Goal: Task Accomplishment & Management: Complete application form

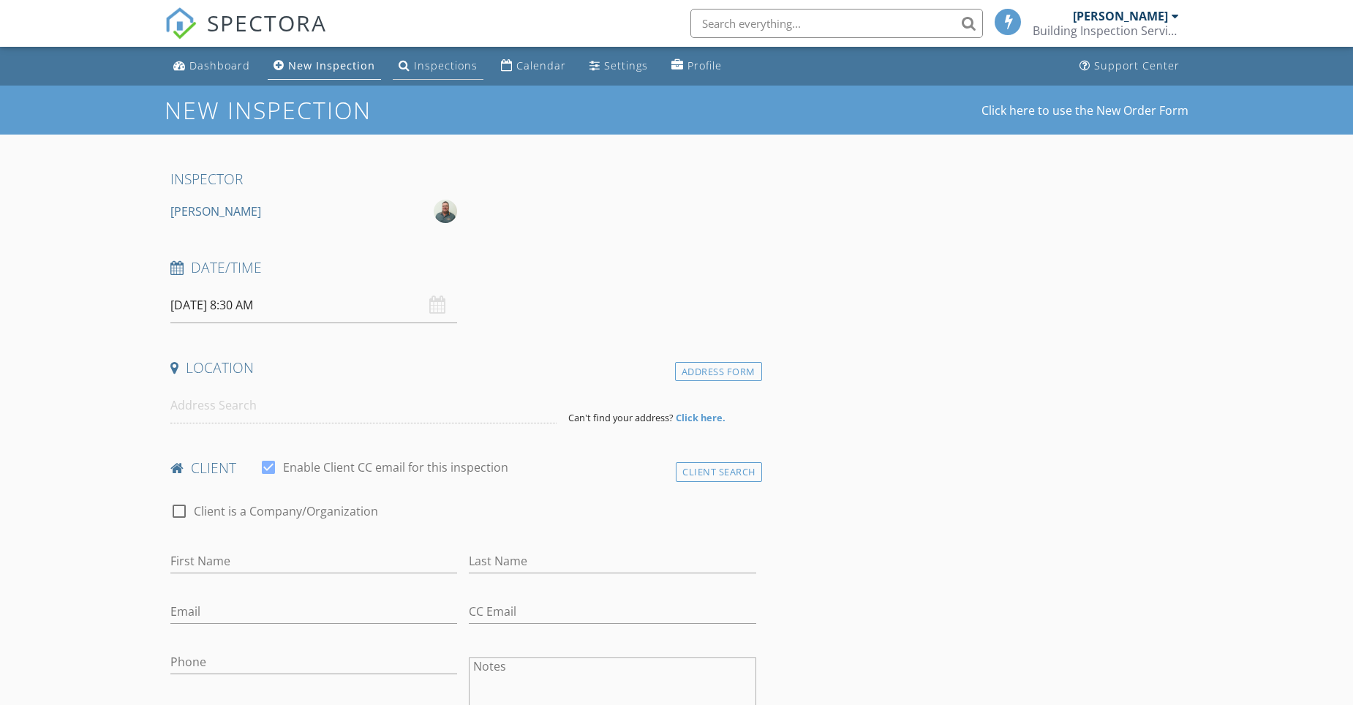
click at [426, 66] on div "Inspections" at bounding box center [446, 65] width 64 height 14
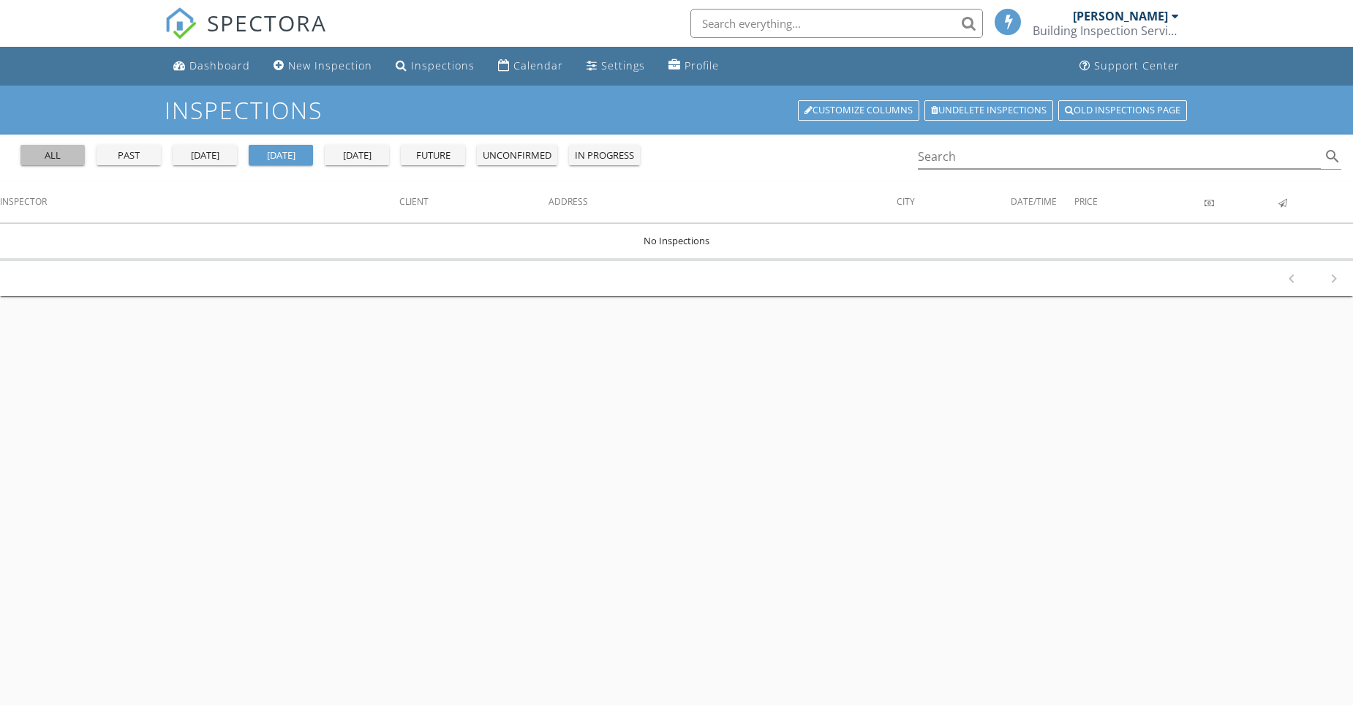
click at [76, 158] on div "all" at bounding box center [52, 155] width 53 height 15
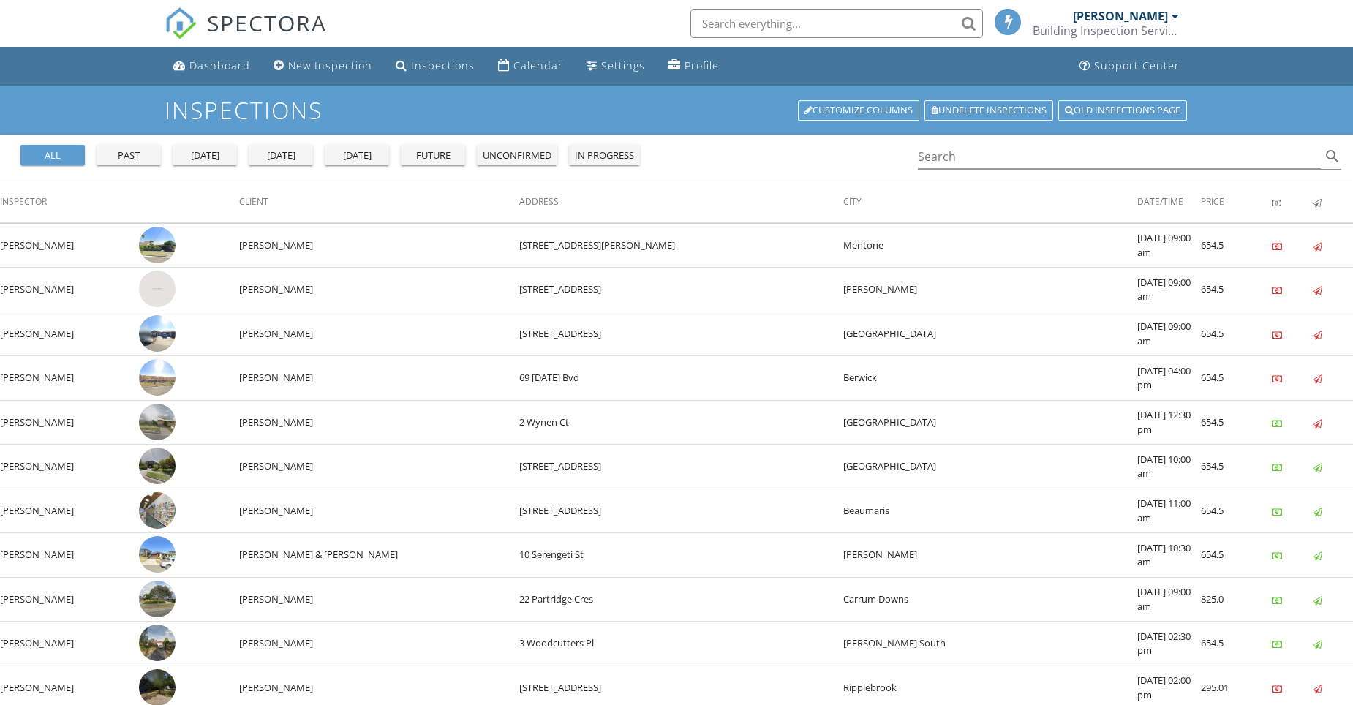
click at [134, 156] on div "past" at bounding box center [128, 155] width 53 height 15
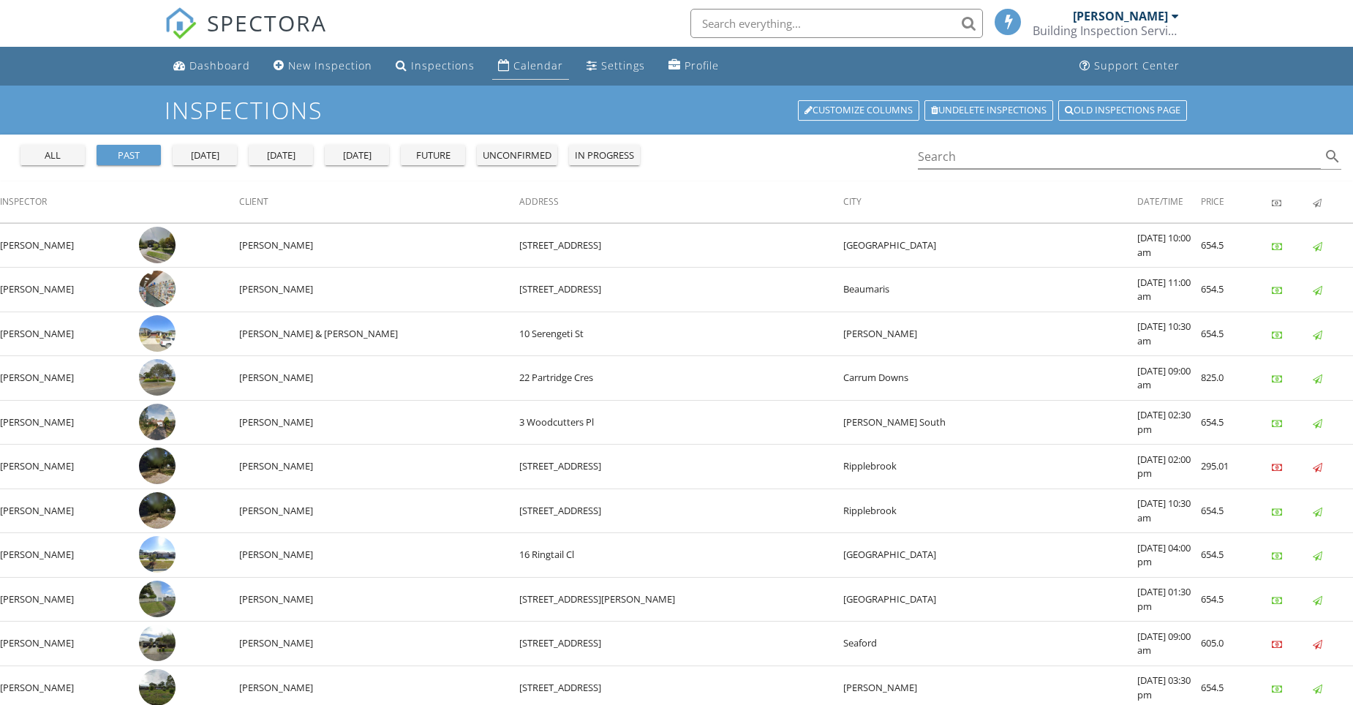
click at [523, 64] on div "Calendar" at bounding box center [538, 65] width 50 height 14
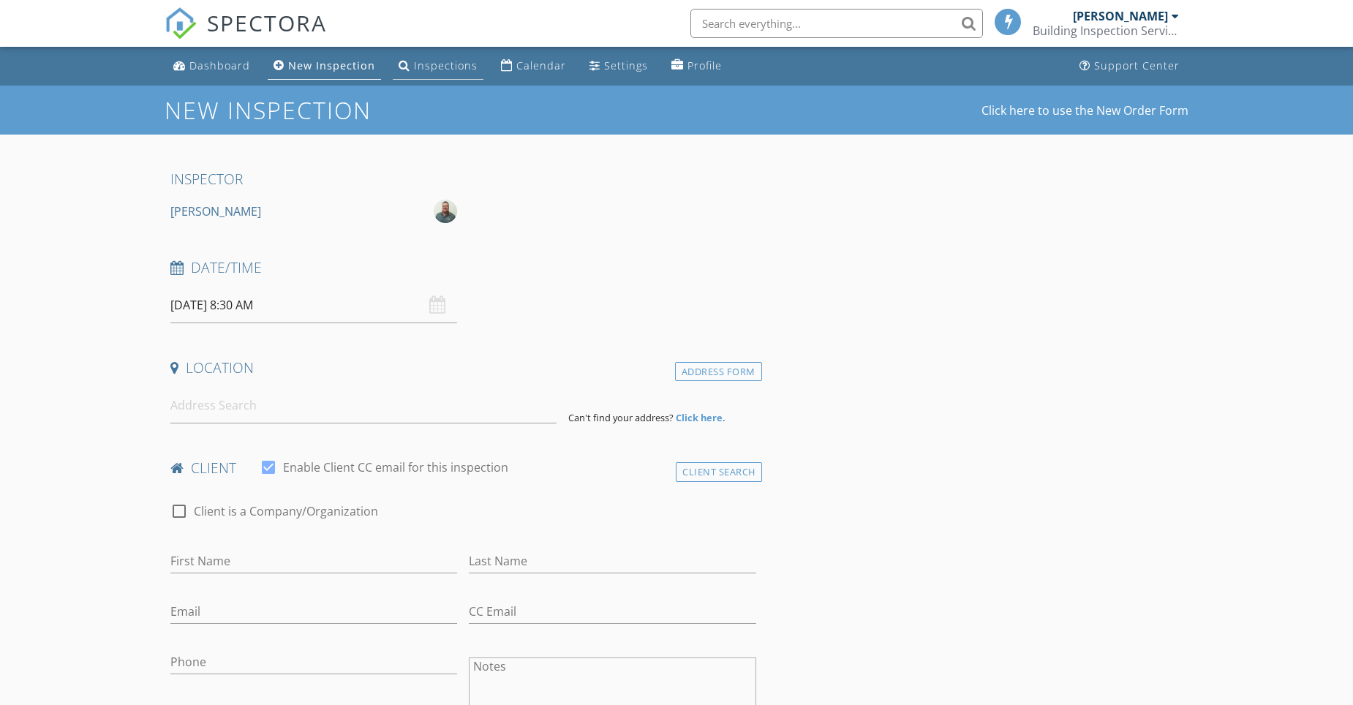
click at [436, 68] on div "Inspections" at bounding box center [446, 65] width 64 height 14
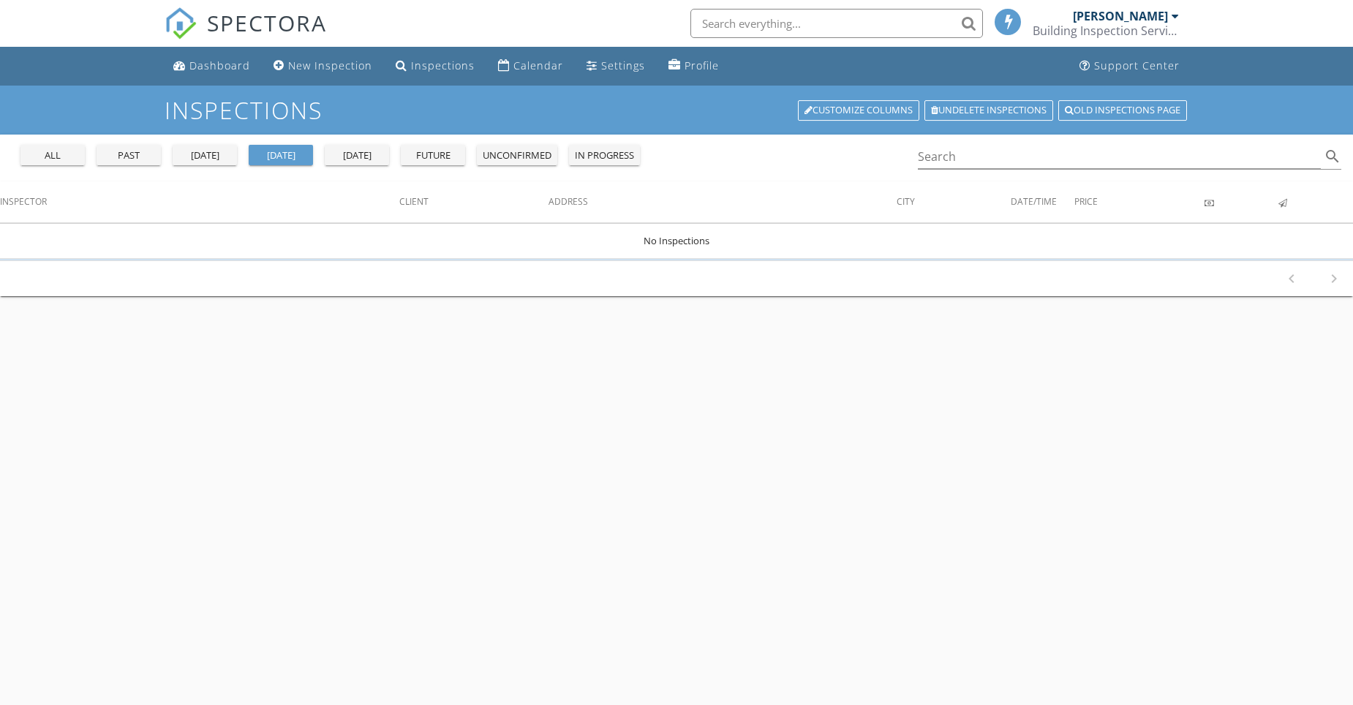
click at [429, 156] on div "future" at bounding box center [432, 155] width 53 height 15
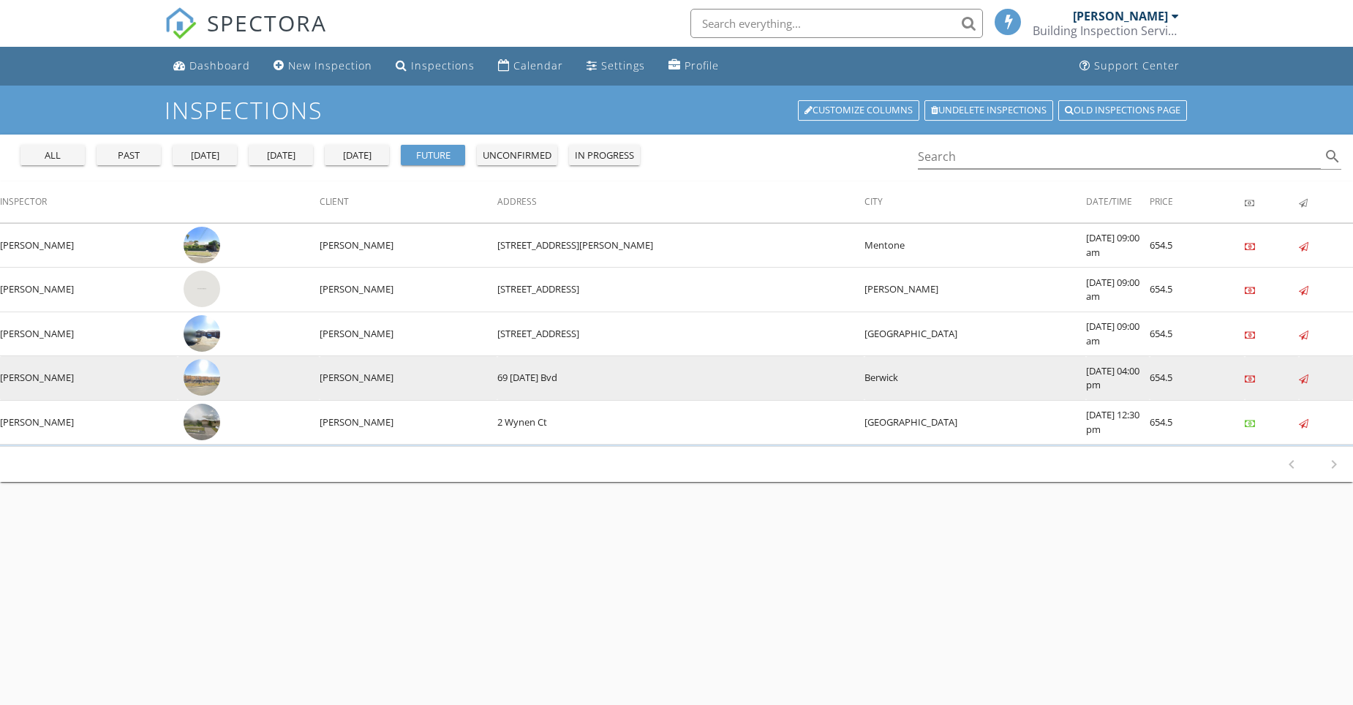
click at [201, 380] on img at bounding box center [202, 377] width 37 height 37
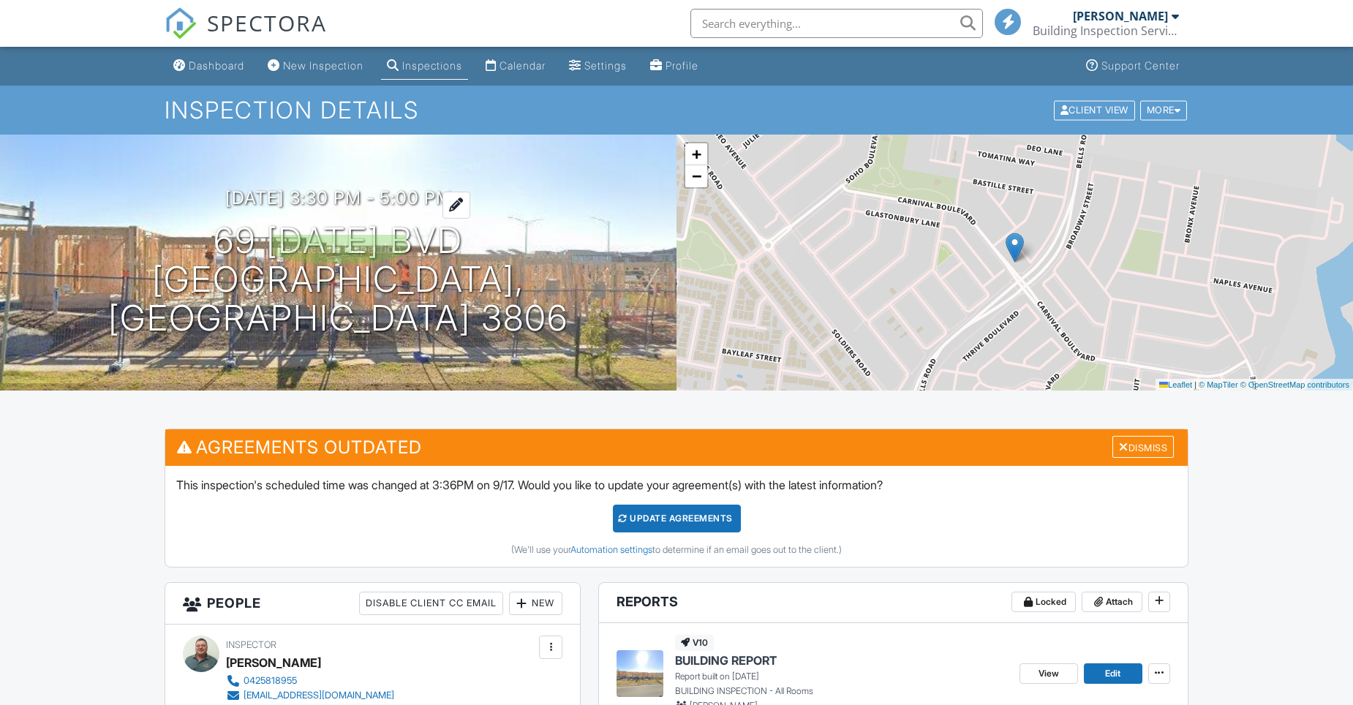
click at [322, 208] on h3 "01/10/2025 3:30 pm - 5:00 pm" at bounding box center [338, 198] width 227 height 20
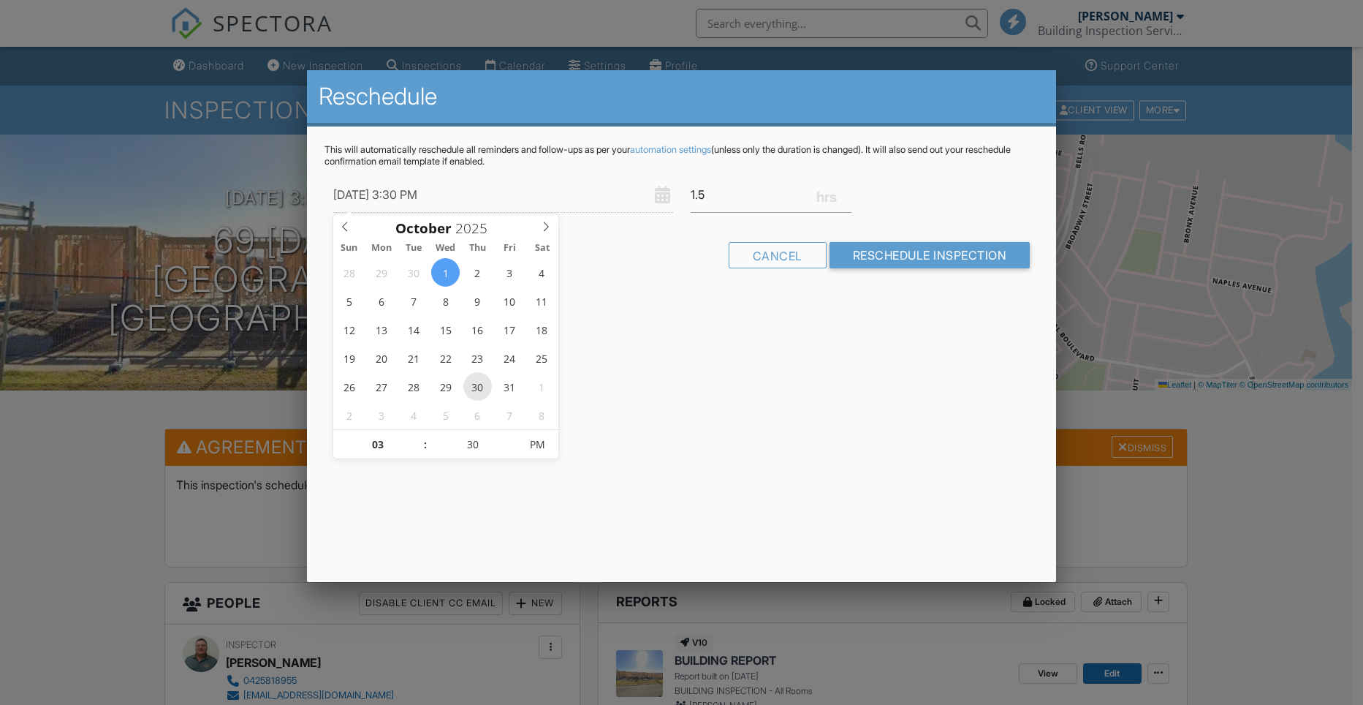
type input "30/10/2025 3:30 PM"
click at [890, 257] on input "Reschedule Inspection" at bounding box center [930, 255] width 201 height 26
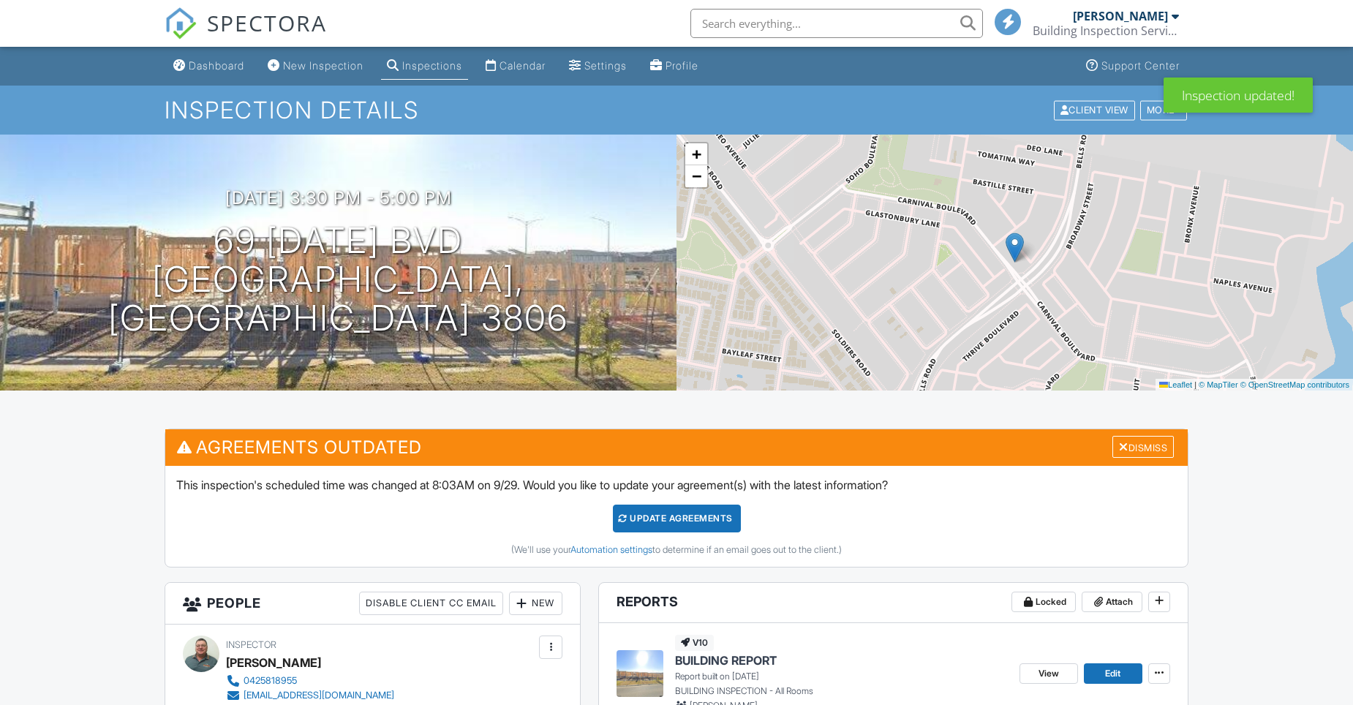
click at [441, 63] on div "Inspections" at bounding box center [432, 65] width 60 height 12
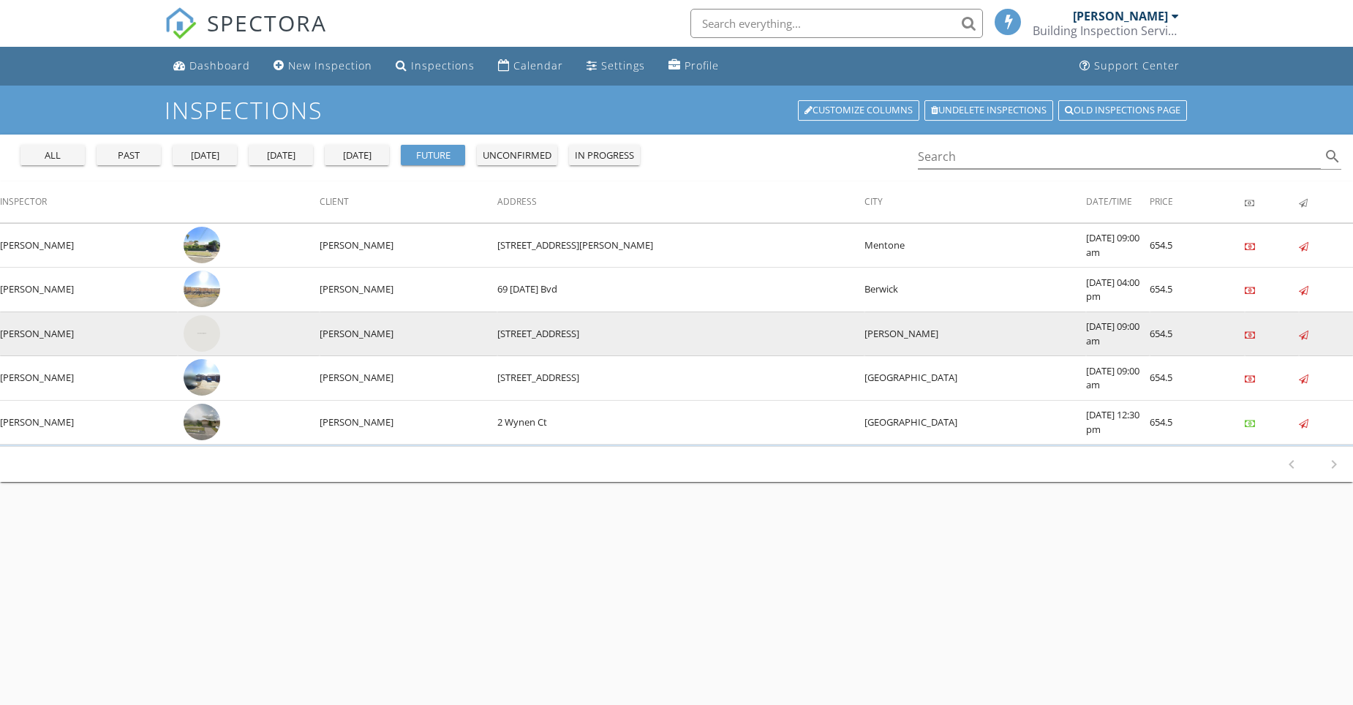
click at [202, 331] on img at bounding box center [202, 333] width 37 height 37
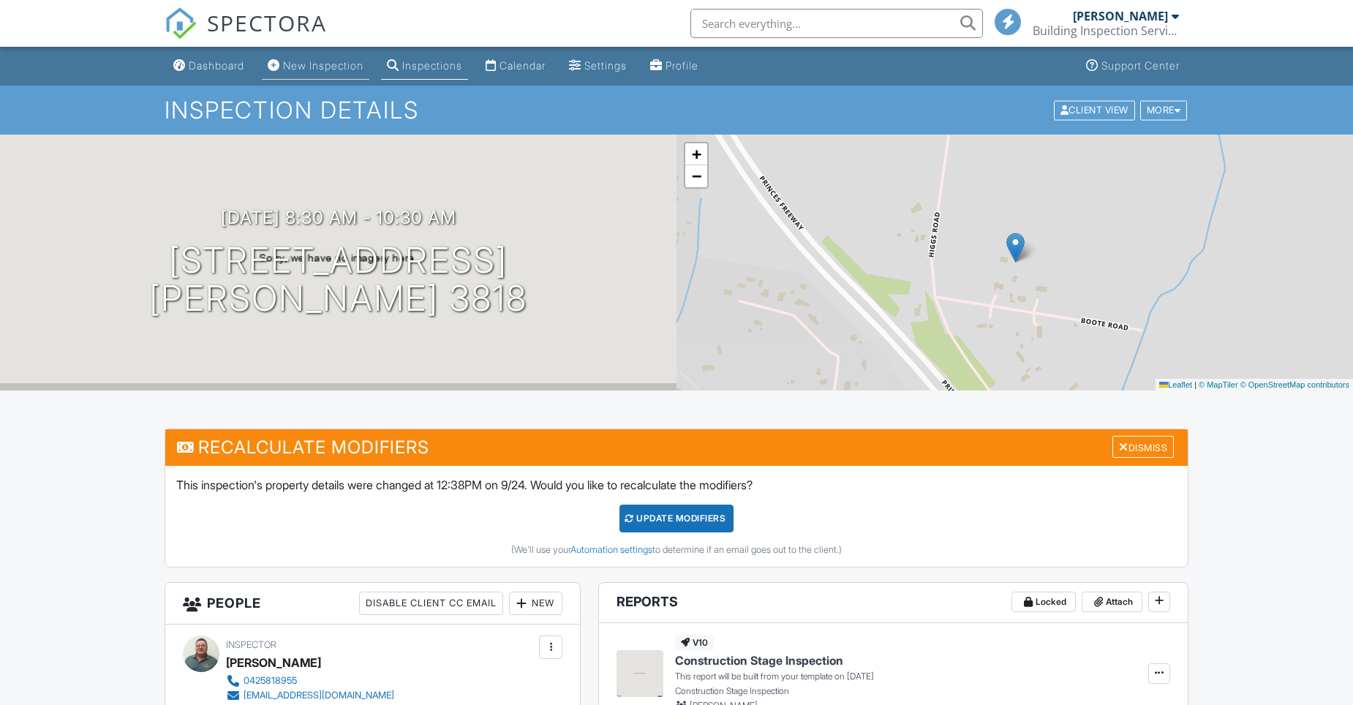
click at [320, 64] on div "New Inspection" at bounding box center [323, 65] width 80 height 12
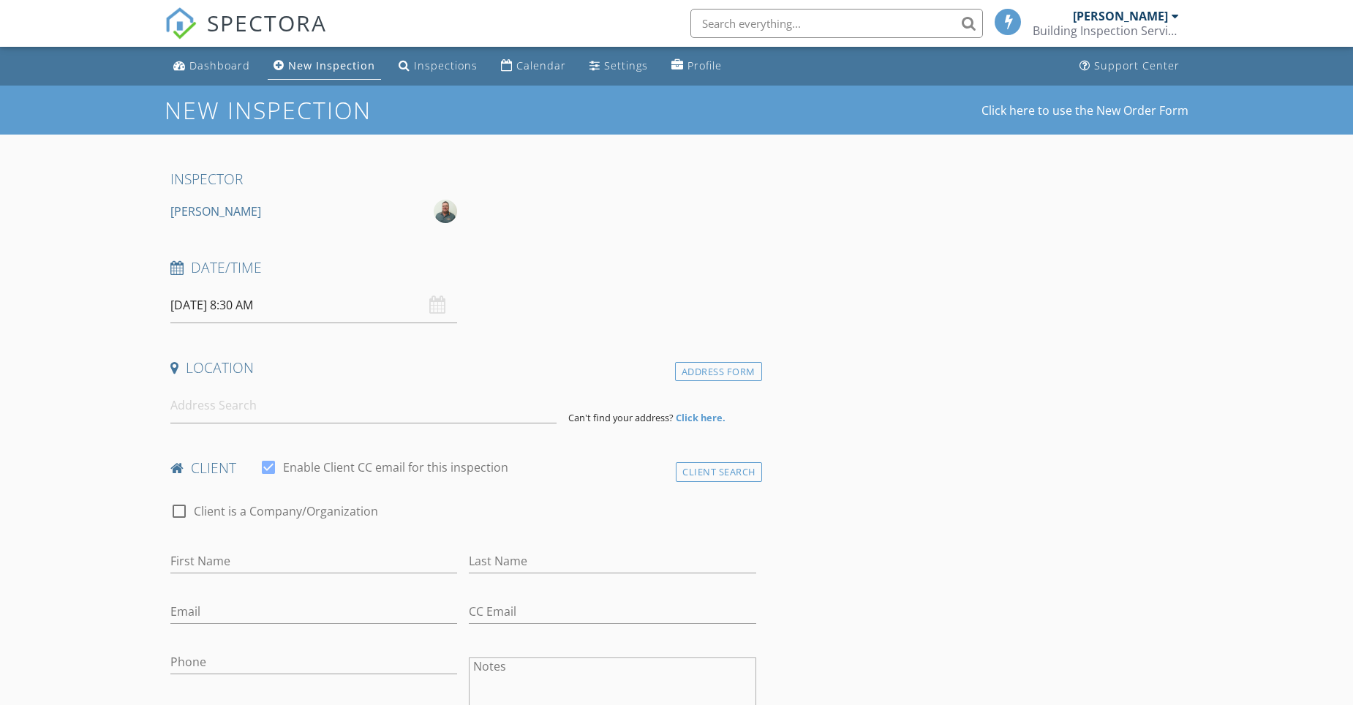
click at [181, 270] on icon at bounding box center [176, 268] width 13 height 14
click at [196, 304] on input "[DATE] 8:30 AM" at bounding box center [313, 305] width 287 height 36
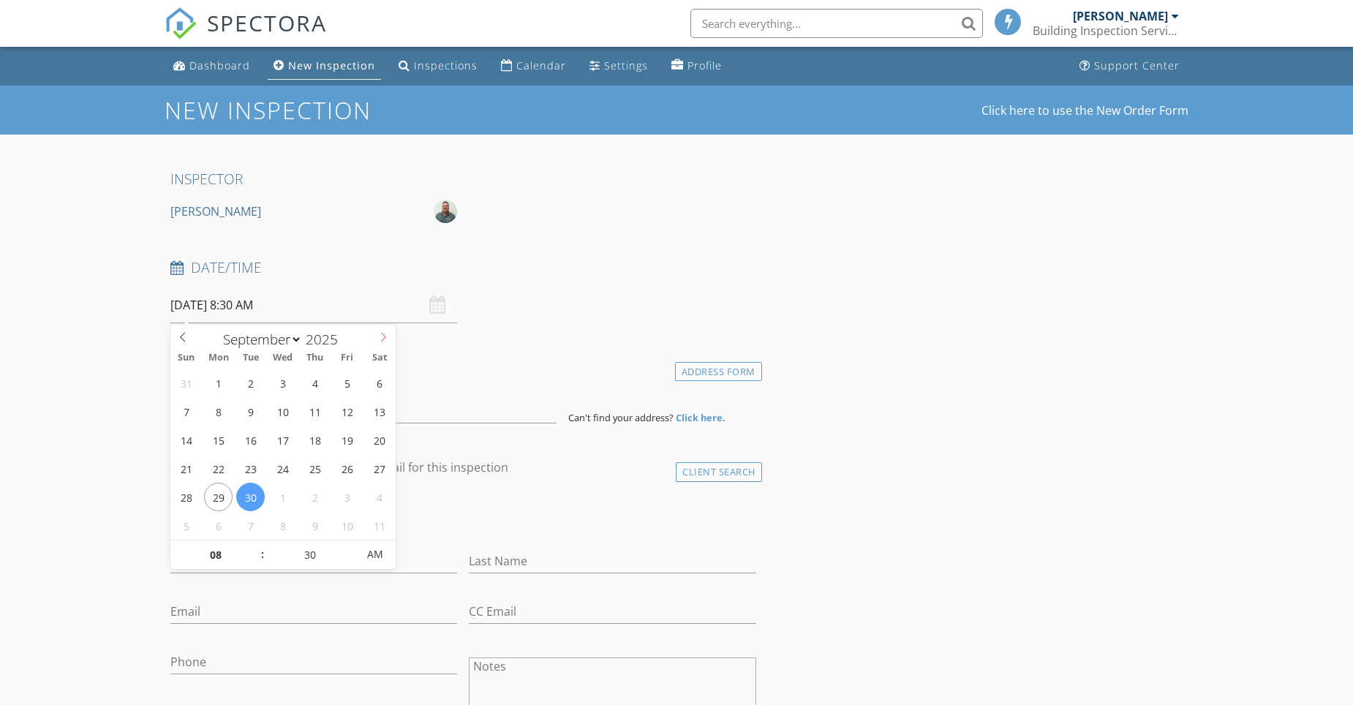
select select "9"
click at [386, 336] on icon at bounding box center [383, 337] width 10 height 10
type input "[DATE] 8:30 AM"
click at [471, 311] on div "Date/Time [DATE] 8:30 AM" at bounding box center [462, 290] width 597 height 65
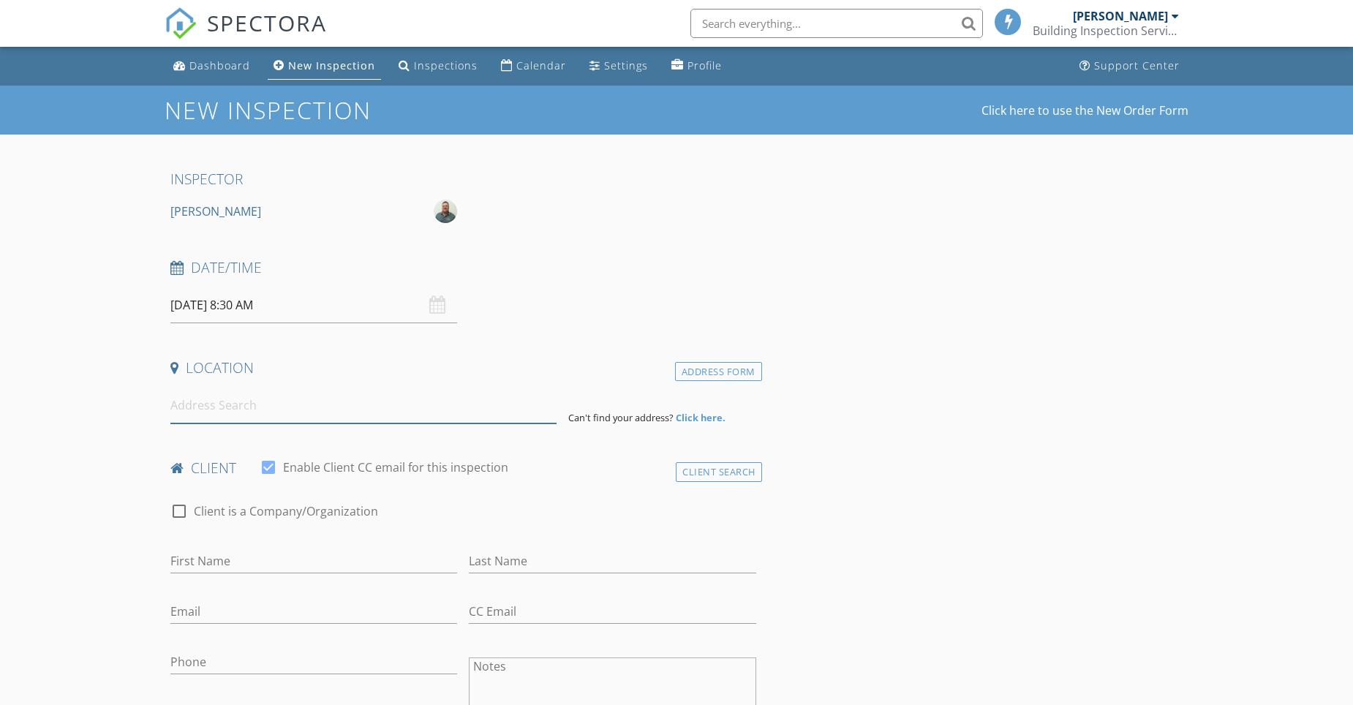
click at [210, 407] on input at bounding box center [363, 405] width 386 height 36
drag, startPoint x: 209, startPoint y: 548, endPoint x: 203, endPoint y: 552, distance: 7.5
click at [207, 550] on div "First Name" at bounding box center [313, 564] width 287 height 48
click at [200, 555] on input "First Name" at bounding box center [313, 561] width 287 height 24
type input "[PERSON_NAME]"
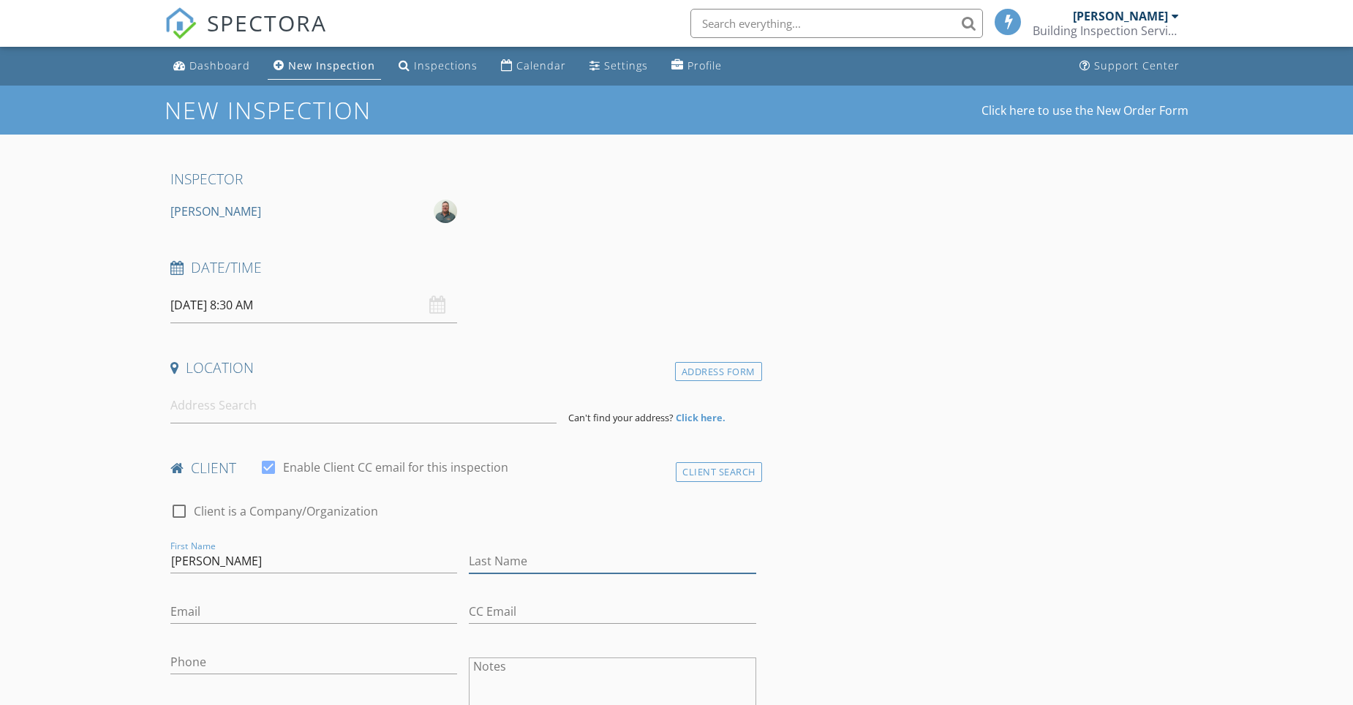
click at [497, 562] on input "Last Name" at bounding box center [612, 561] width 287 height 24
type input "Papain"
click at [207, 612] on input "Email" at bounding box center [313, 611] width 287 height 24
type input "[EMAIL_ADDRESS][DOMAIN_NAME]"
drag, startPoint x: 194, startPoint y: 649, endPoint x: 197, endPoint y: 661, distance: 12.1
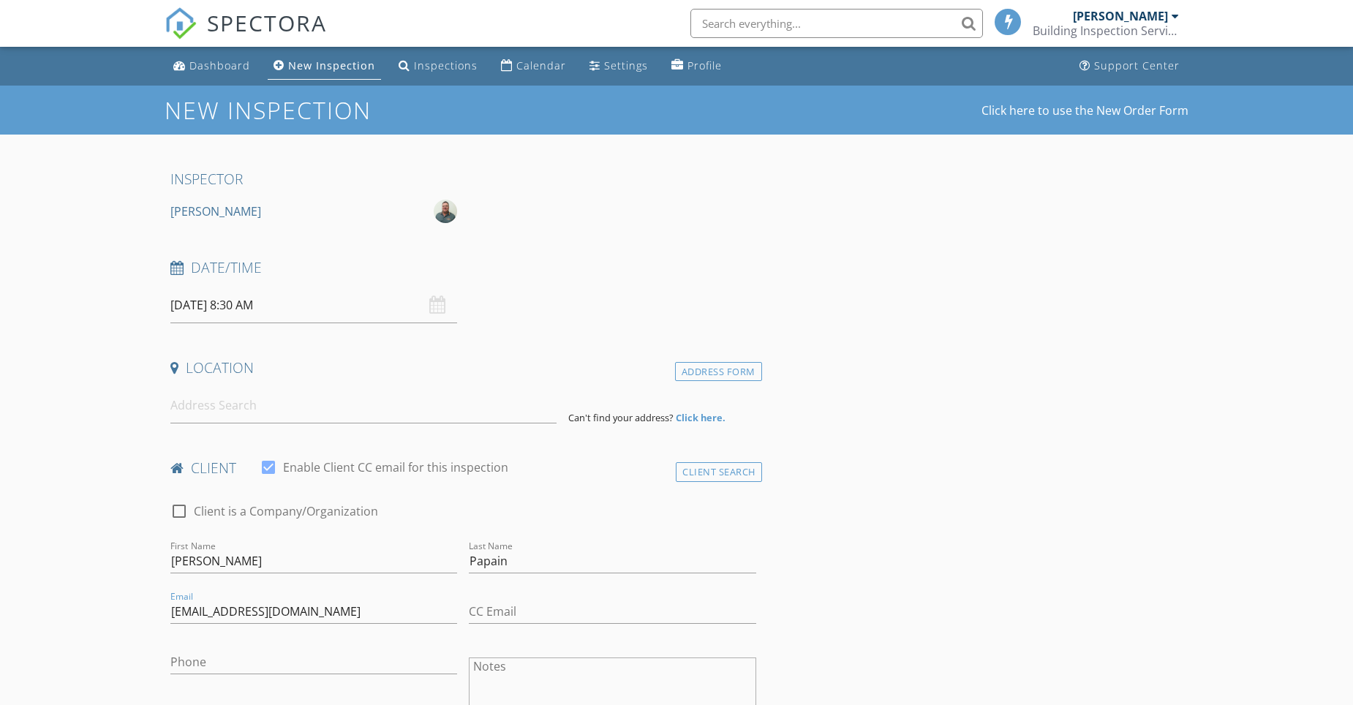
click at [196, 660] on div "Phone" at bounding box center [313, 665] width 287 height 48
click at [201, 661] on input "Phone" at bounding box center [313, 662] width 287 height 24
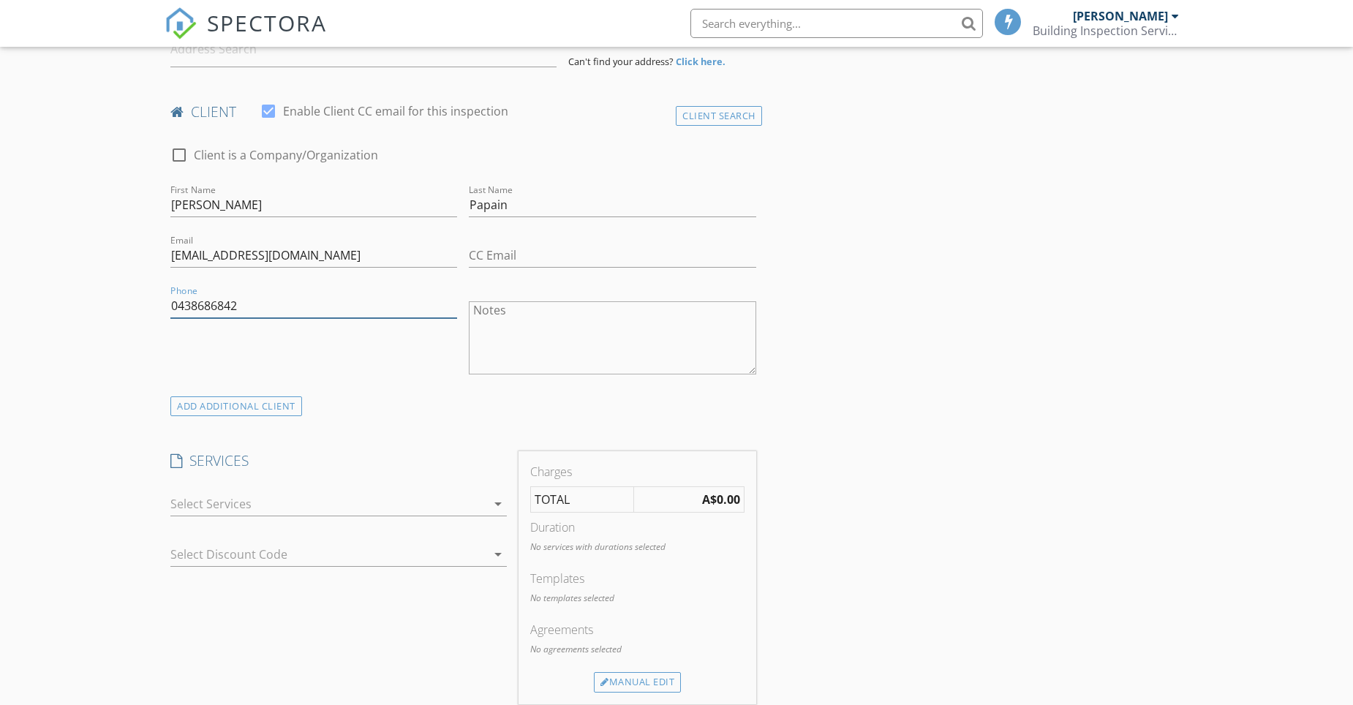
scroll to position [292, 0]
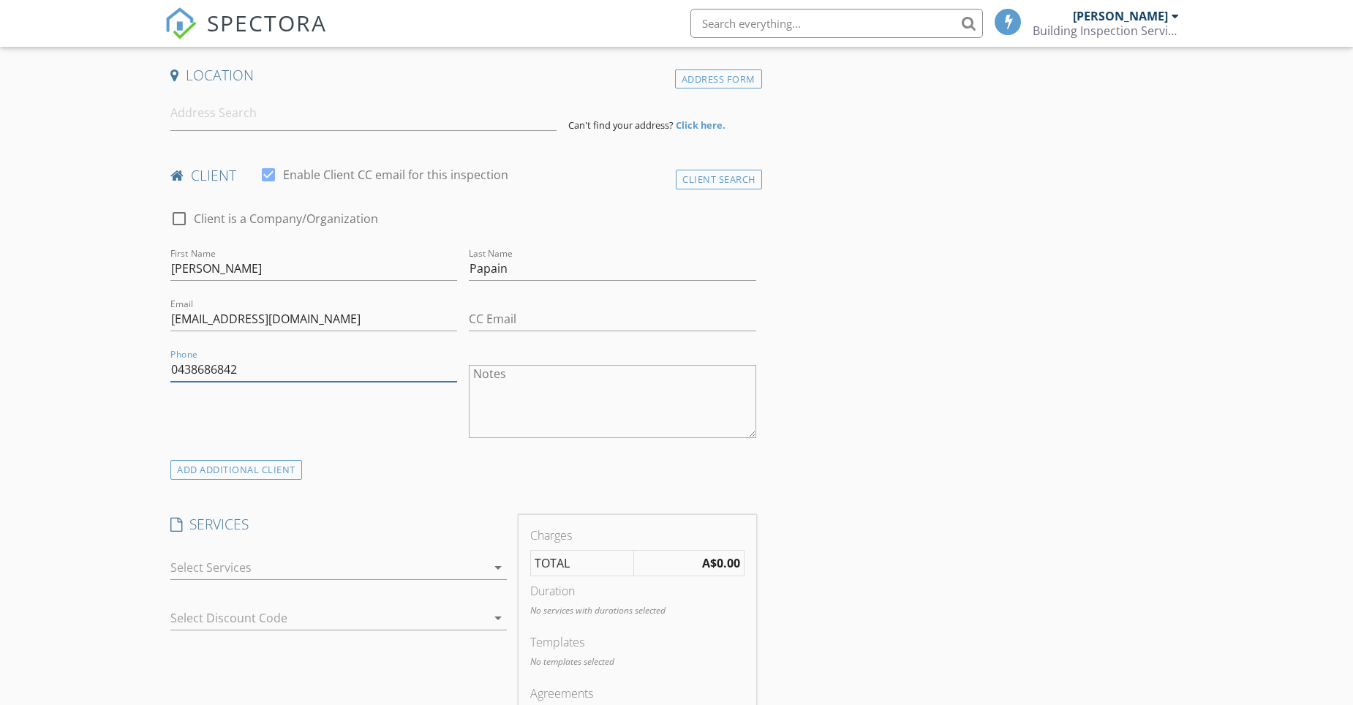
type input "0438686842"
click at [502, 568] on icon "arrow_drop_down" at bounding box center [498, 568] width 18 height 18
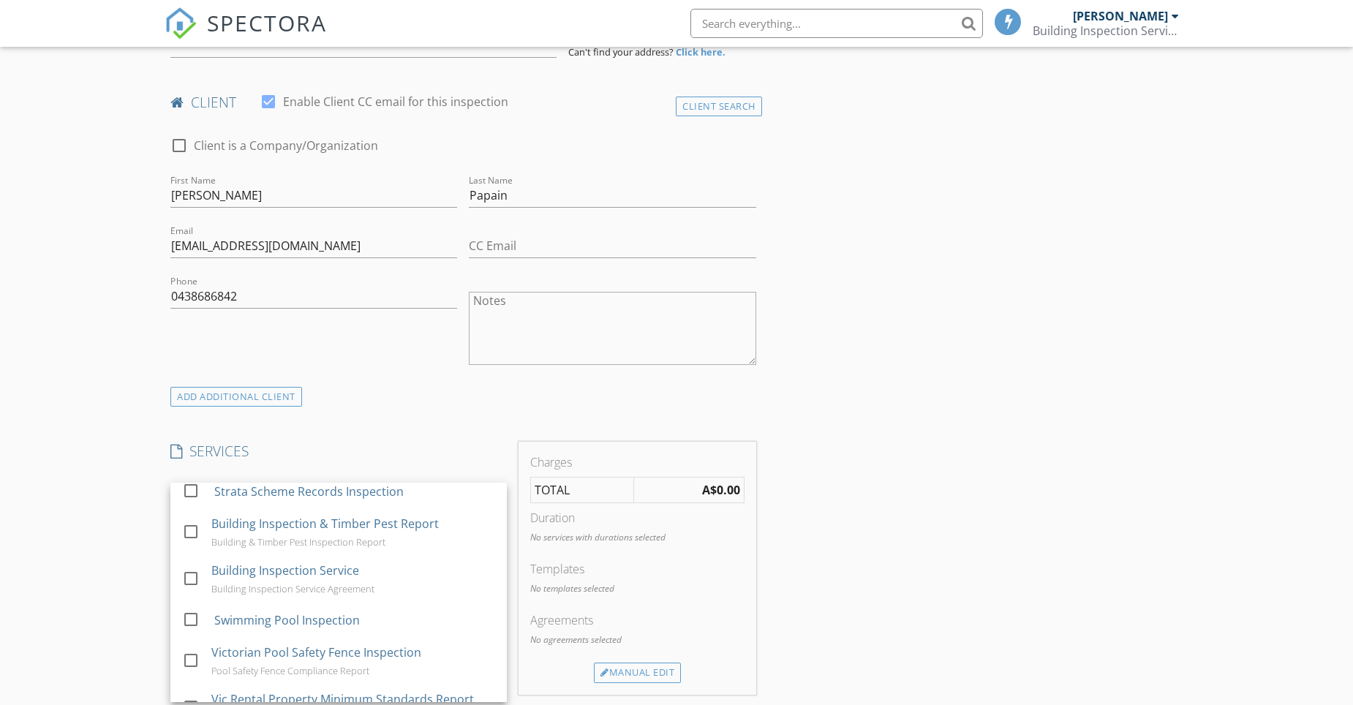
scroll to position [436, 0]
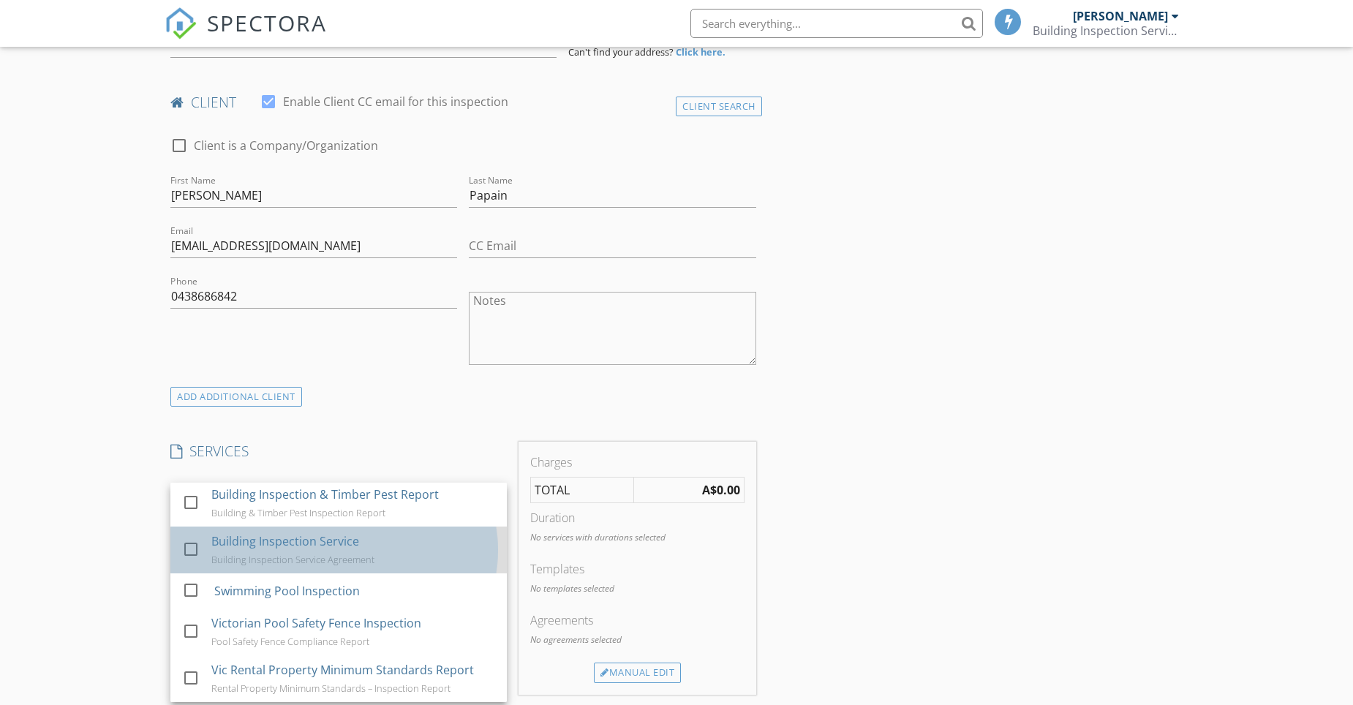
click at [287, 548] on div "Building Inspection Service" at bounding box center [285, 541] width 148 height 18
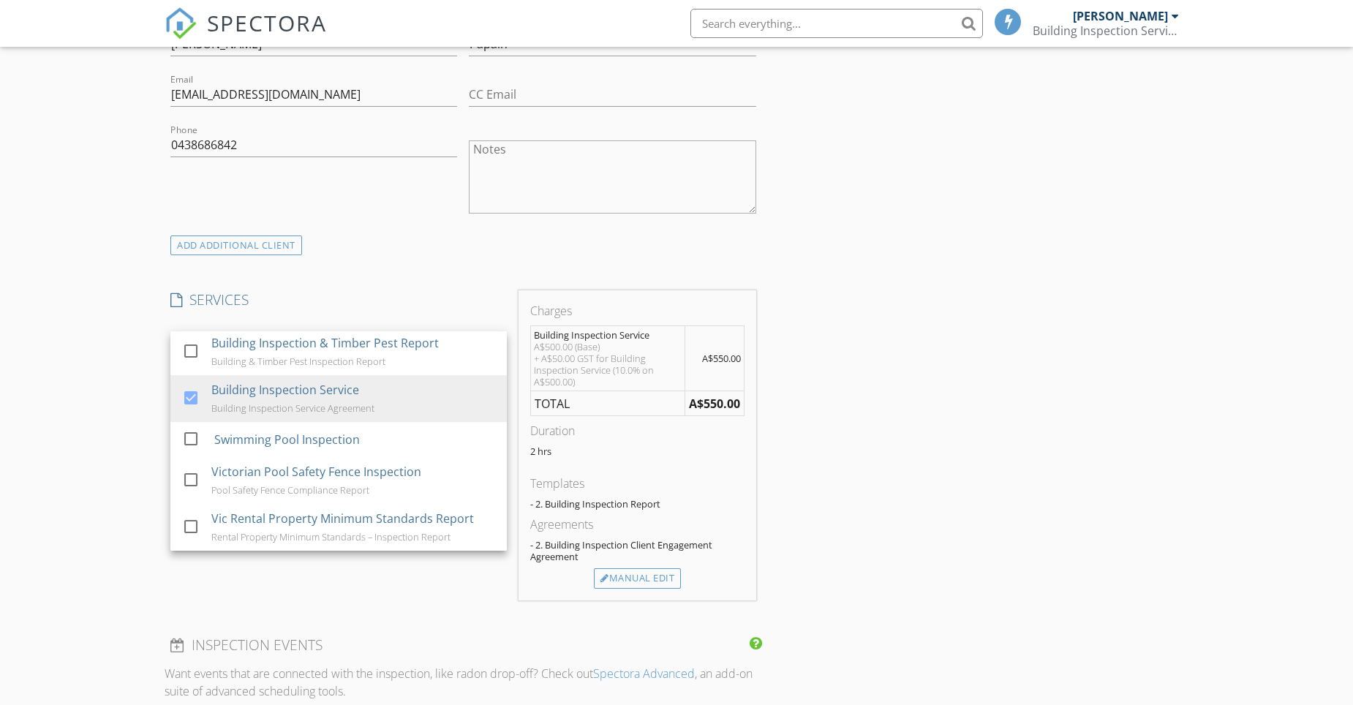
scroll to position [585, 0]
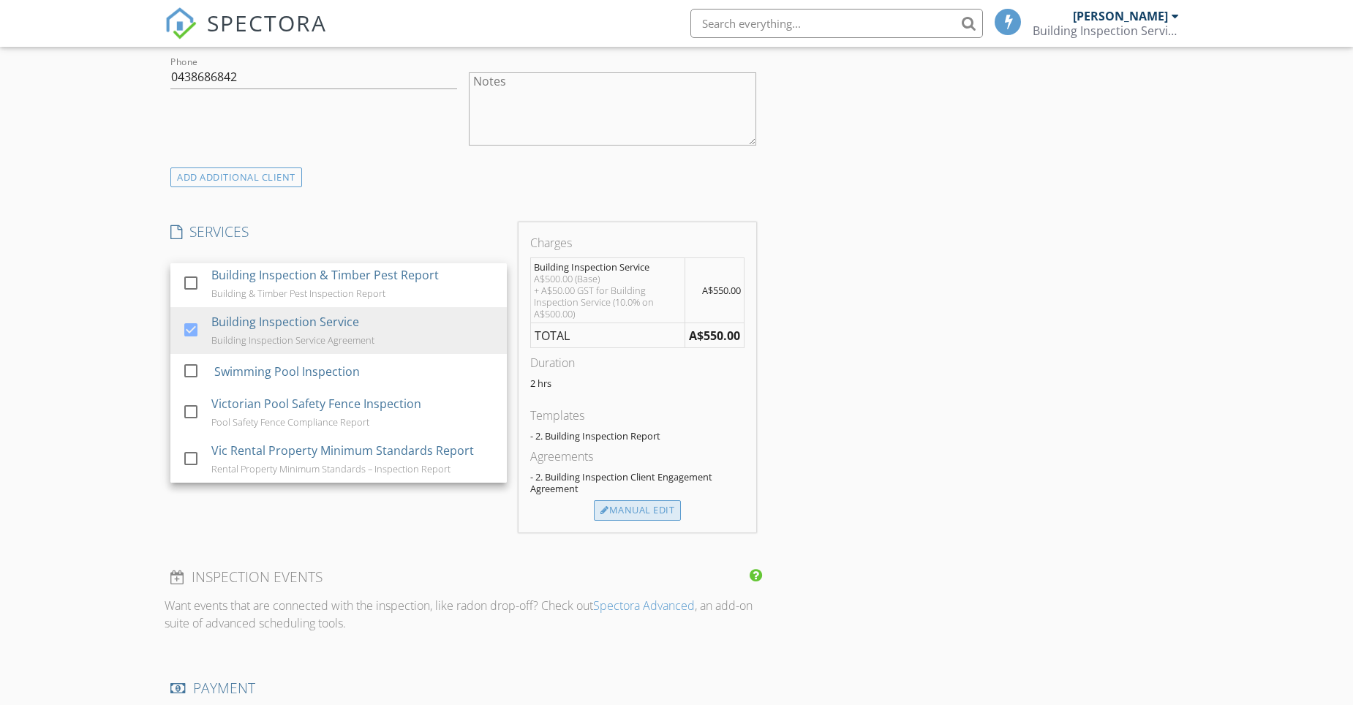
click at [654, 513] on div "Manual Edit" at bounding box center [637, 510] width 87 height 20
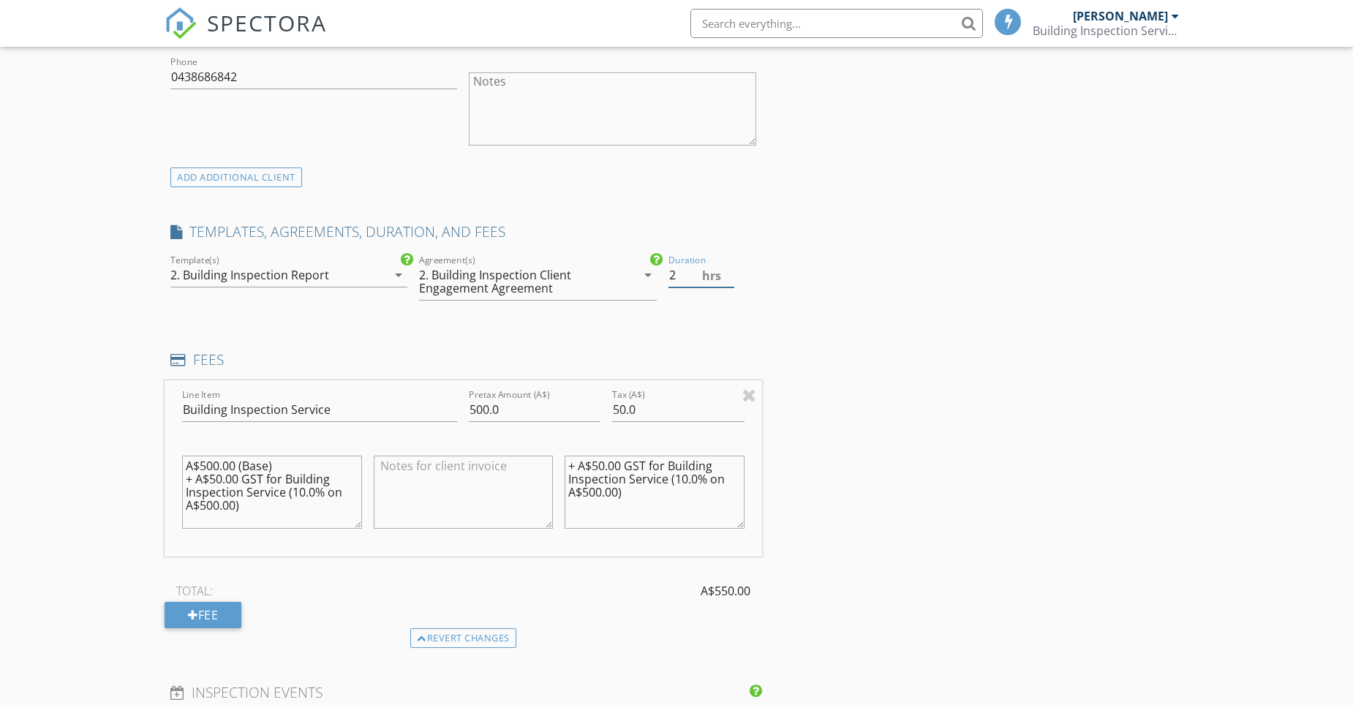
click at [675, 272] on input "2" at bounding box center [701, 275] width 66 height 24
drag, startPoint x: 502, startPoint y: 414, endPoint x: 469, endPoint y: 406, distance: 33.0
click at [469, 406] on input "500.0" at bounding box center [535, 410] width 132 height 24
type input "3000"
click at [619, 409] on input "50.0" at bounding box center [678, 410] width 132 height 24
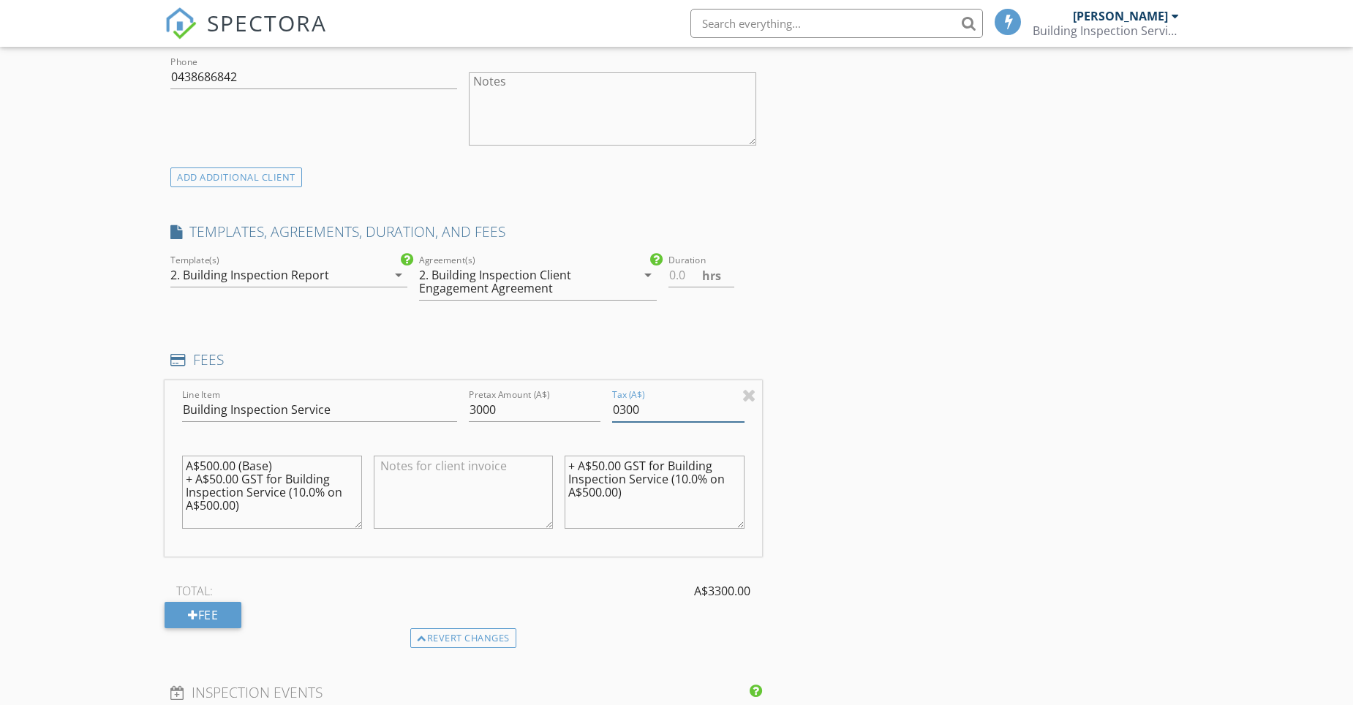
click at [619, 409] on input "0300" at bounding box center [678, 410] width 132 height 24
type input "300"
drag, startPoint x: 247, startPoint y: 506, endPoint x: 181, endPoint y: 469, distance: 75.6
click at [181, 469] on div "A$500.00 (Base) + A$50.00 GST for Building Inspection Service (10.0% on A$500.0…" at bounding box center [272, 493] width 192 height 114
drag, startPoint x: 623, startPoint y: 494, endPoint x: 561, endPoint y: 465, distance: 68.0
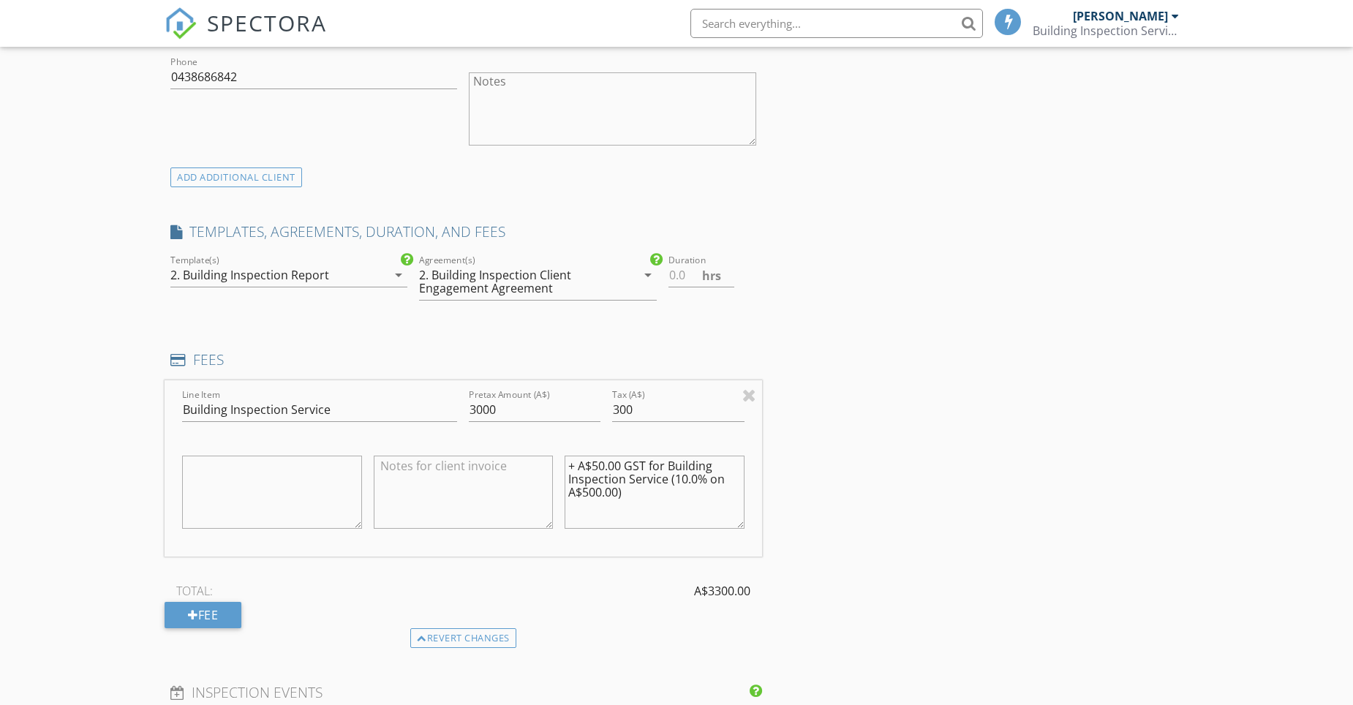
click at [561, 465] on div "+ A$50.00 GST for Building Inspection Service (10.0% on A$500.00)" at bounding box center [655, 493] width 192 height 114
click at [406, 470] on textarea at bounding box center [464, 491] width 180 height 73
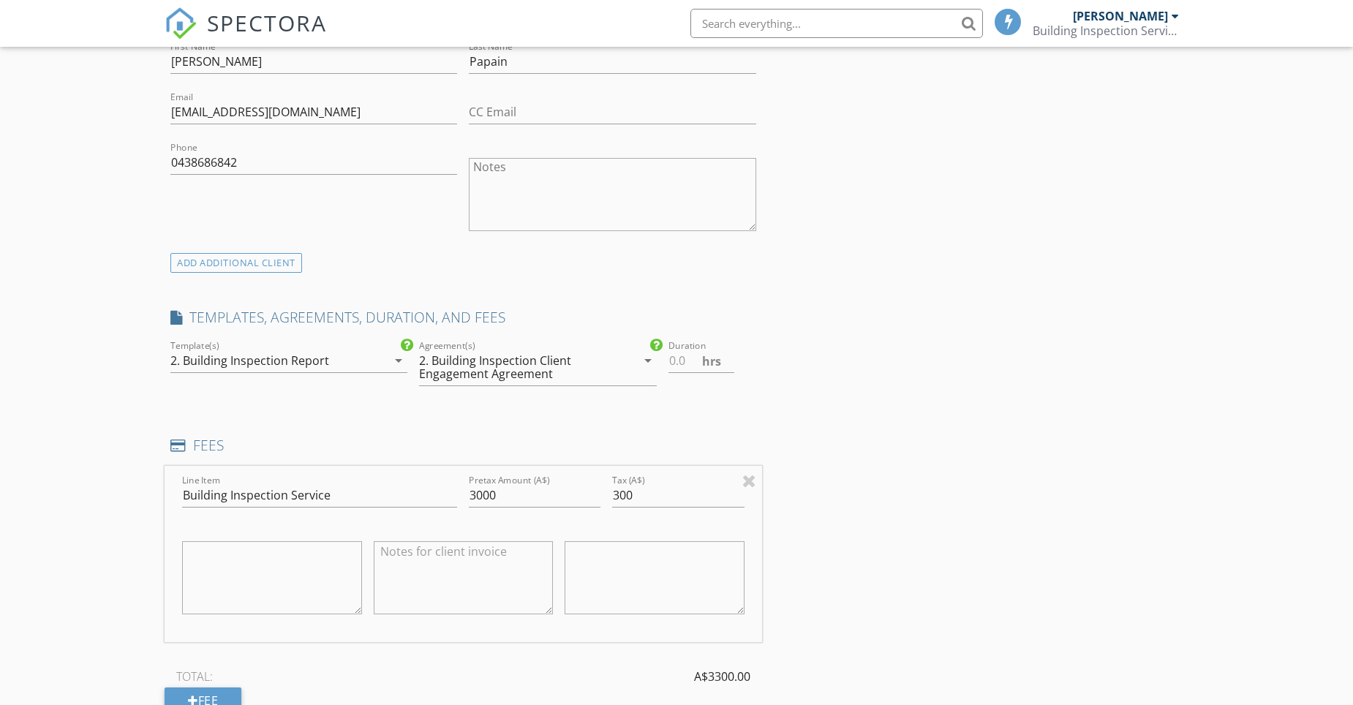
scroll to position [512, 0]
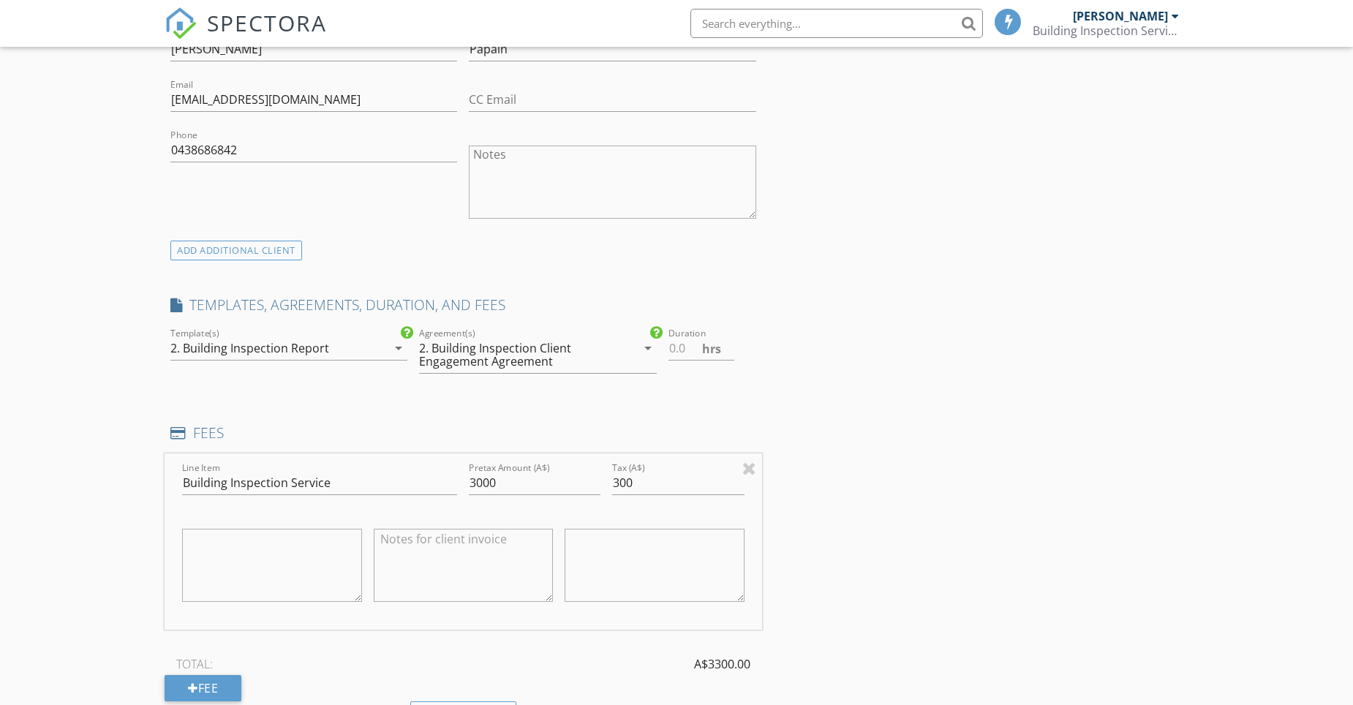
click at [183, 345] on div "2. Building Inspection Report" at bounding box center [249, 347] width 159 height 13
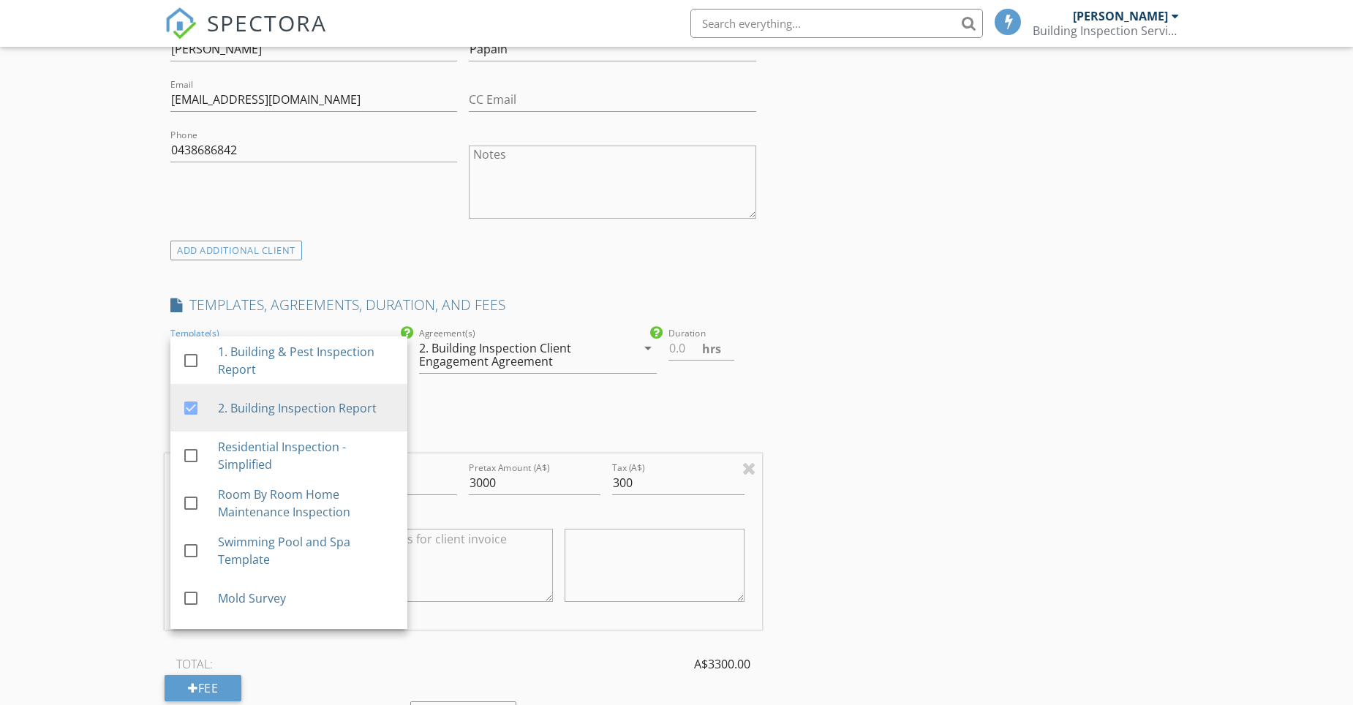
click at [349, 319] on div "TEMPLATES, AGREEMENTS, DURATION, AND FEES" at bounding box center [462, 309] width 597 height 29
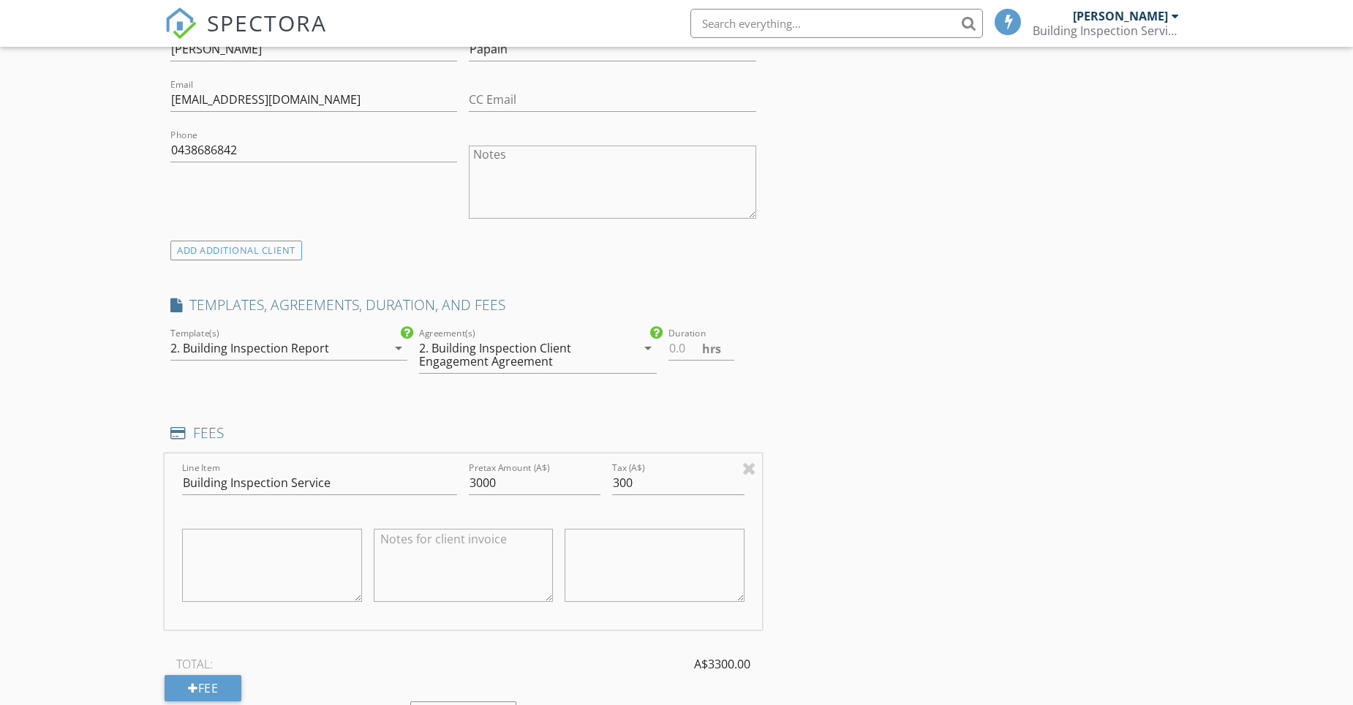
click at [336, 344] on div "2. Building Inspection Report" at bounding box center [278, 347] width 216 height 23
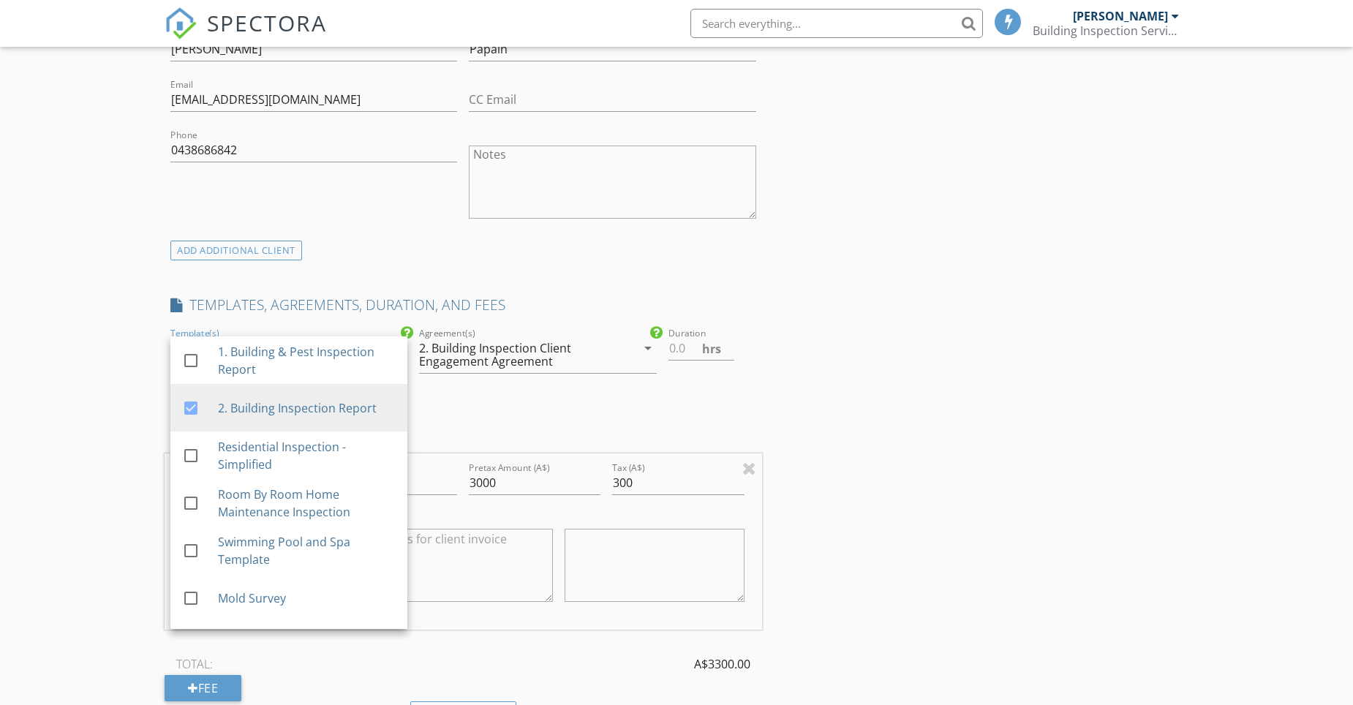
click at [352, 324] on div "TEMPLATES, AGREEMENTS, DURATION, AND FEES" at bounding box center [462, 309] width 597 height 29
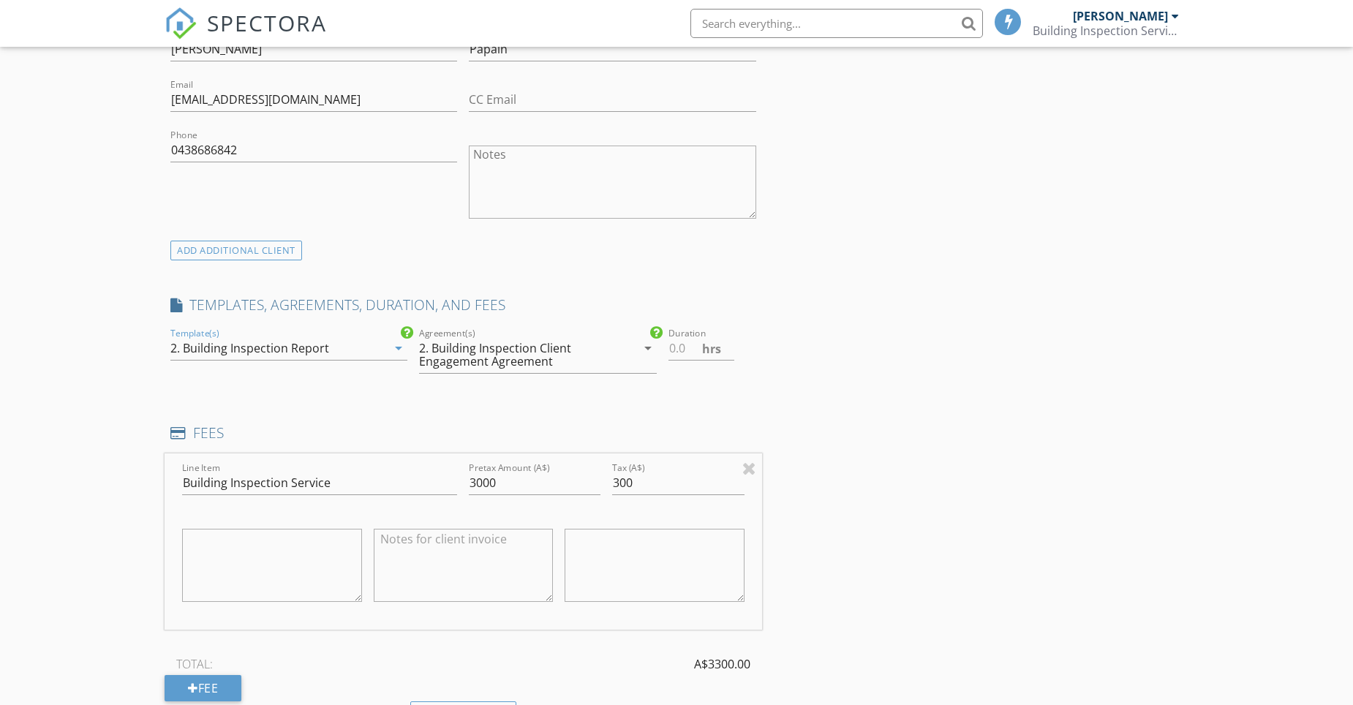
drag, startPoint x: 283, startPoint y: 344, endPoint x: 254, endPoint y: 349, distance: 29.8
click at [254, 349] on div "2. Building Inspection Report" at bounding box center [249, 347] width 159 height 13
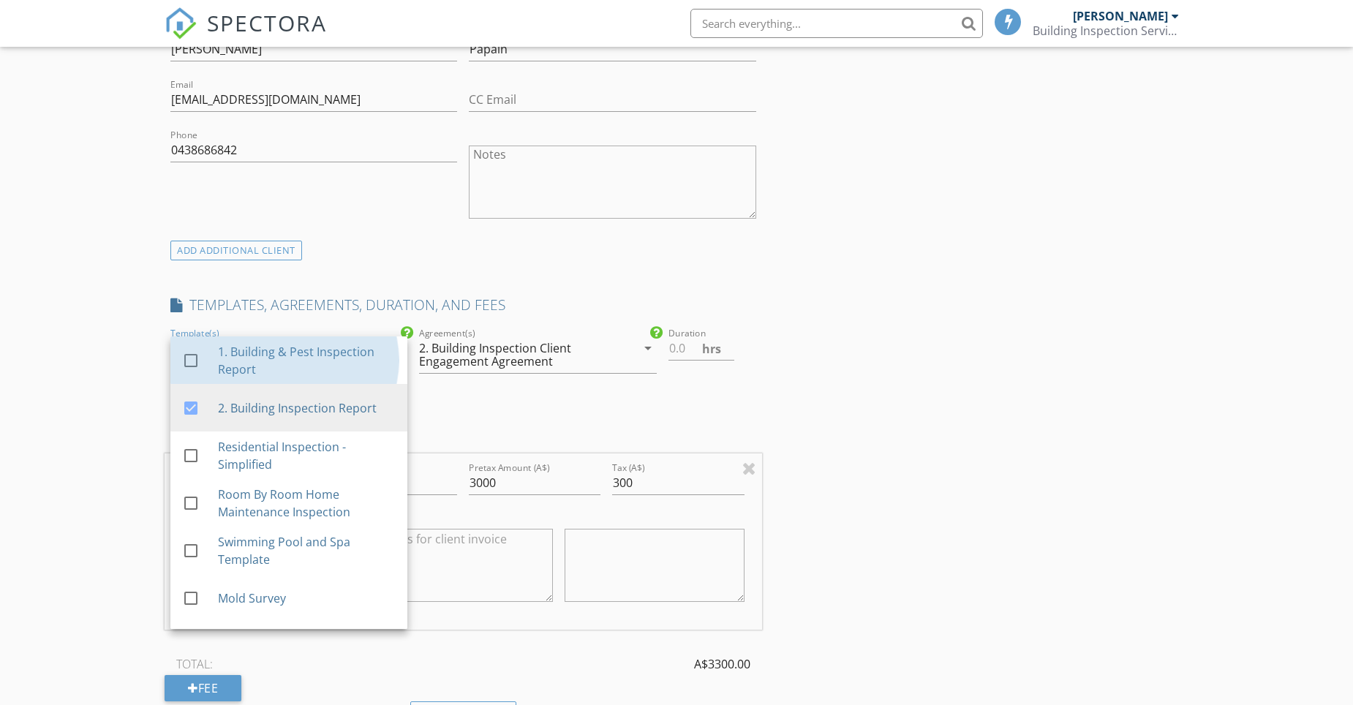
click at [254, 349] on div "1. Building & Pest Inspection Report" at bounding box center [307, 360] width 178 height 35
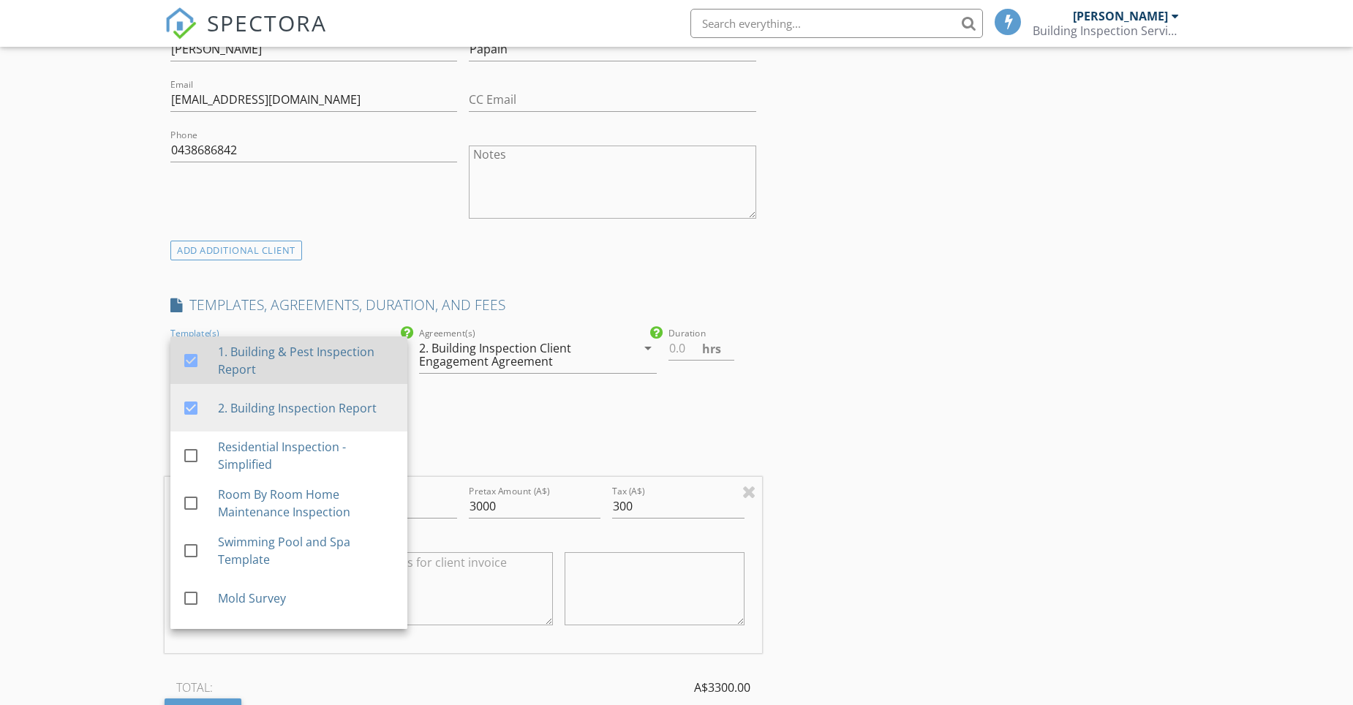
click at [189, 362] on div at bounding box center [190, 360] width 25 height 25
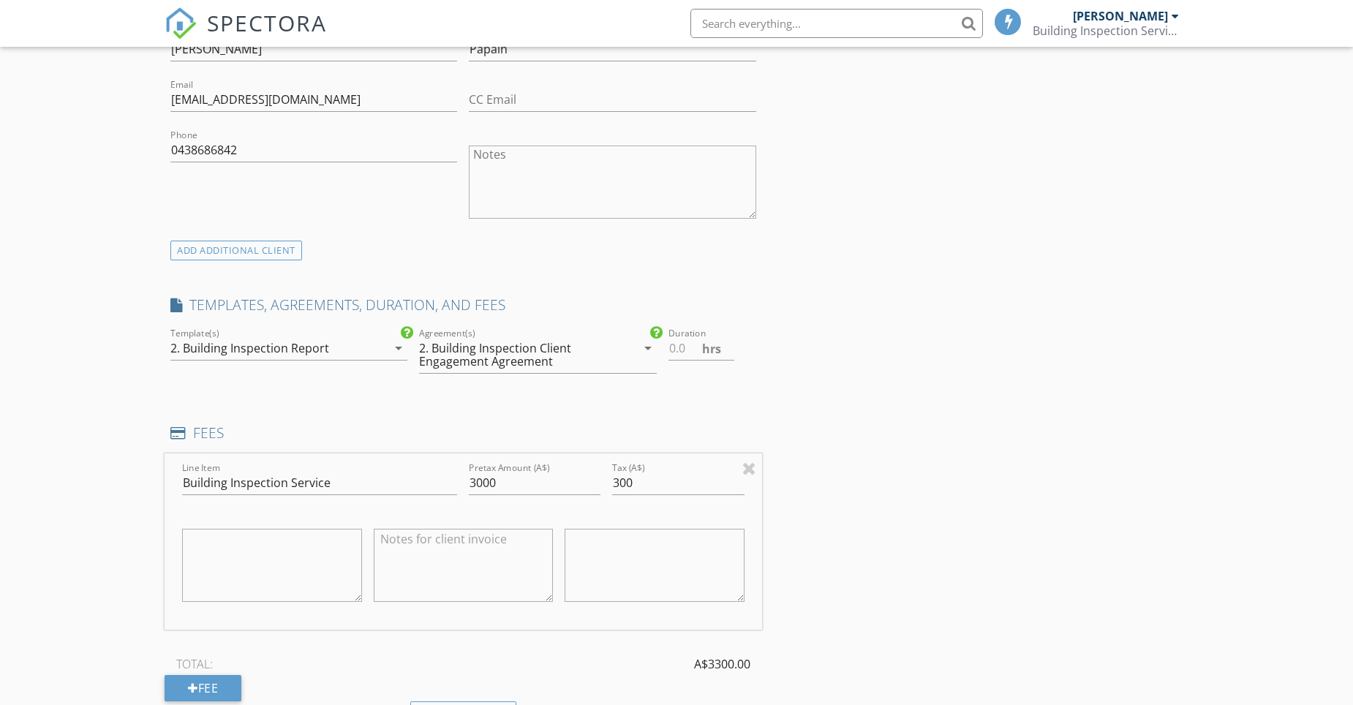
click at [185, 347] on div "2. Building Inspection Report" at bounding box center [249, 347] width 159 height 13
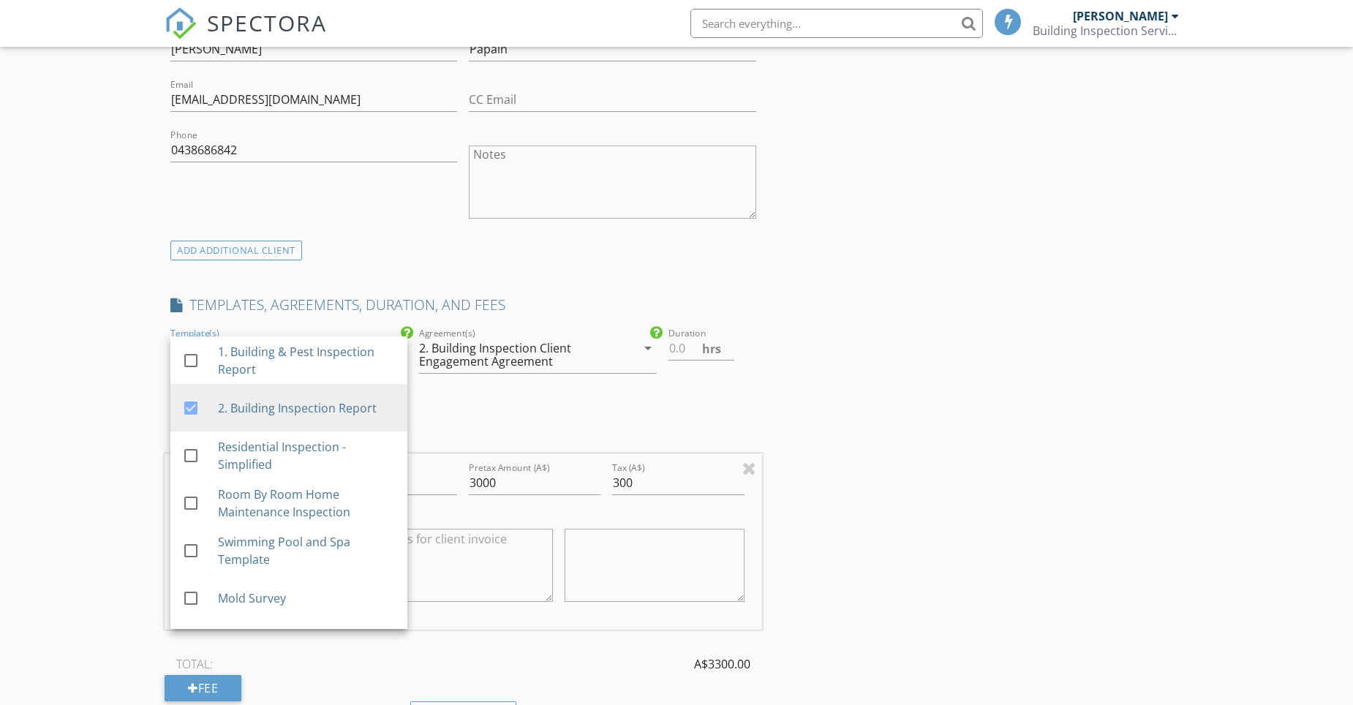
click at [185, 347] on div "check_box_outline_blank 1. Building & Pest Inspection Report" at bounding box center [288, 360] width 213 height 36
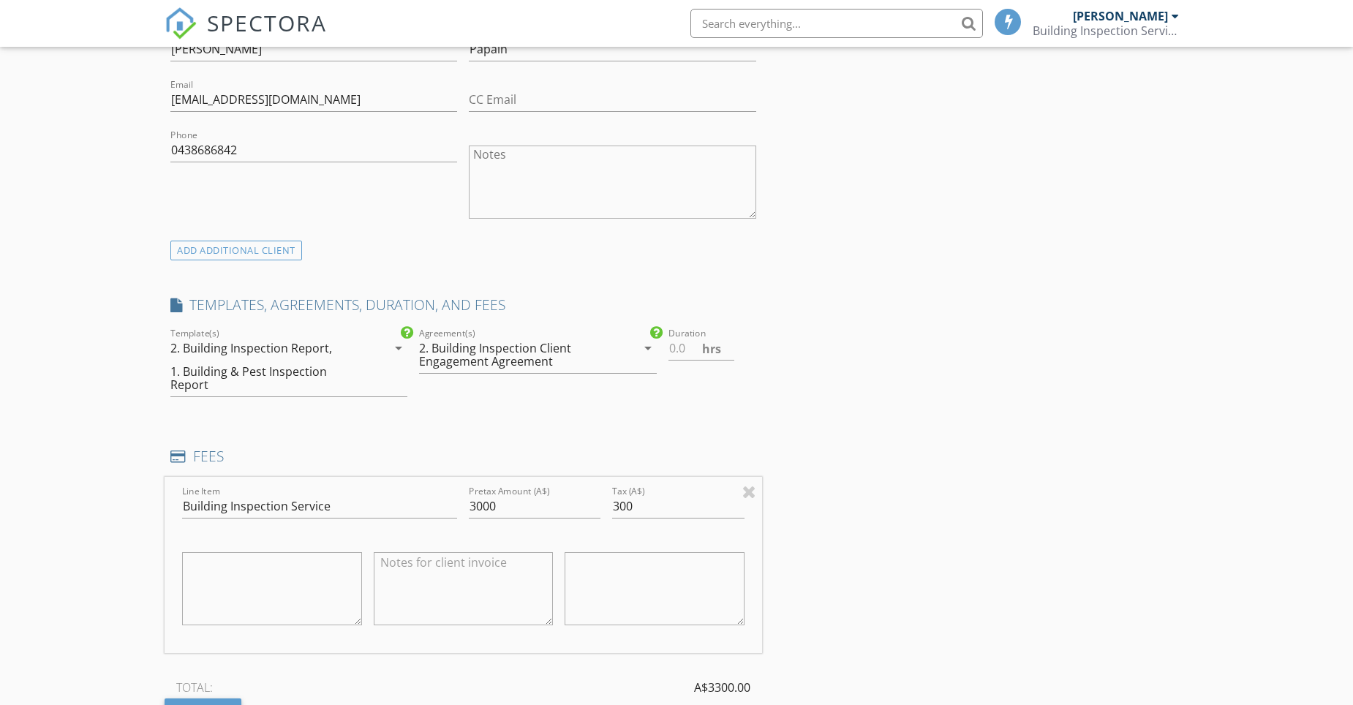
click at [173, 349] on div "2. Building Inspection Report," at bounding box center [251, 347] width 162 height 13
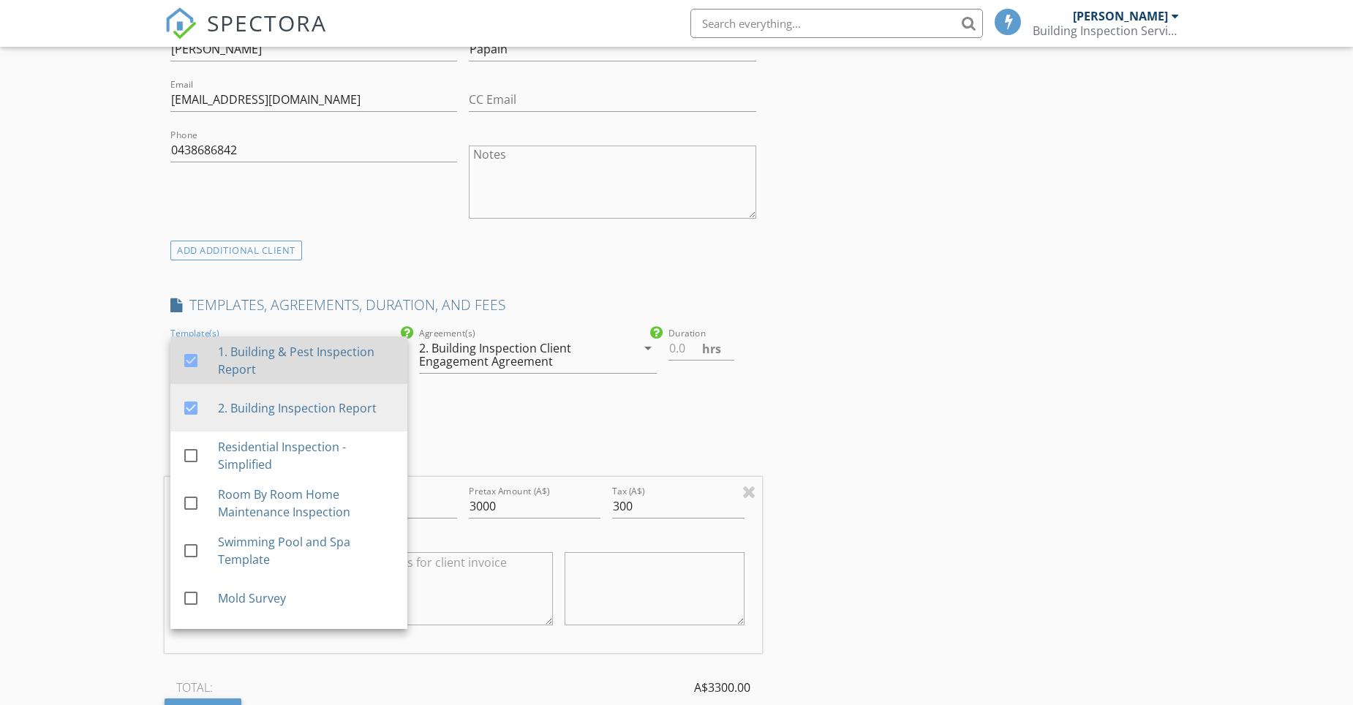
click at [191, 358] on div at bounding box center [190, 360] width 25 height 25
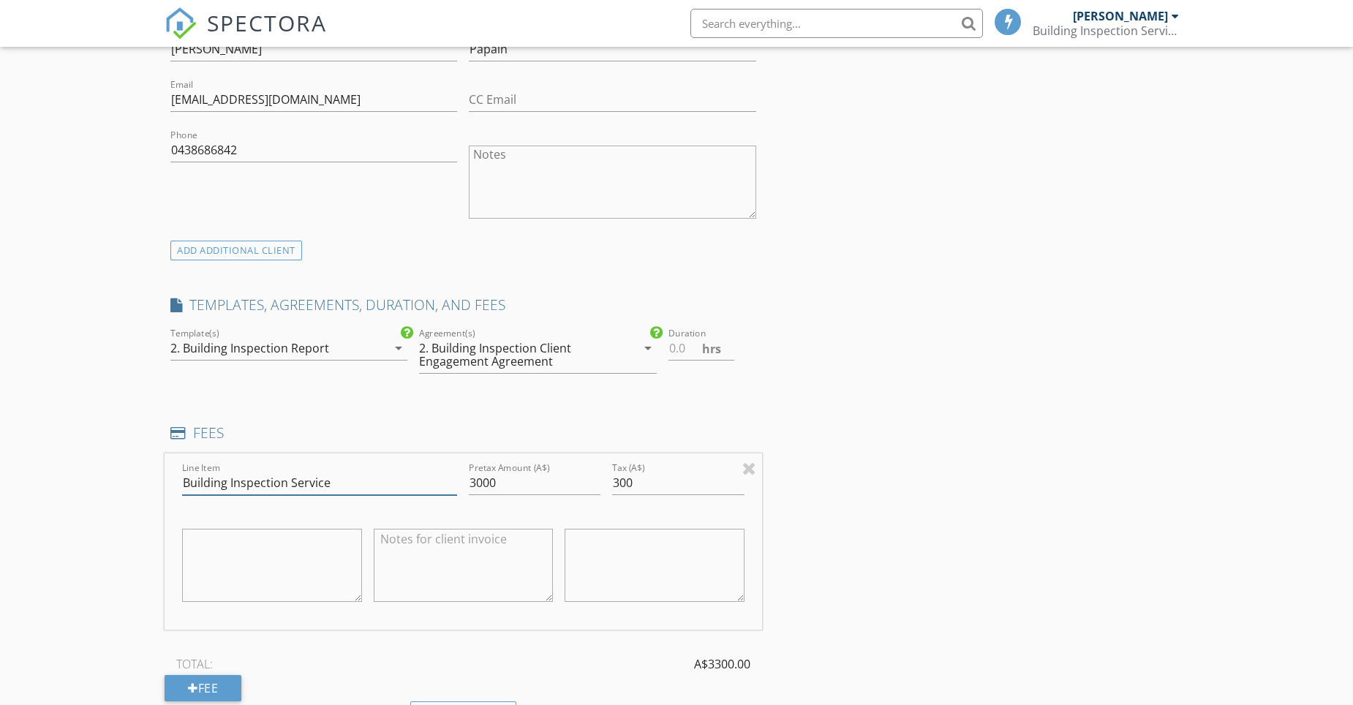
click at [184, 477] on input "Building Inspection Service" at bounding box center [319, 483] width 275 height 24
drag, startPoint x: 418, startPoint y: 483, endPoint x: 379, endPoint y: 485, distance: 38.8
click at [379, 485] on input "VCAT compliant Building Inspection Service" at bounding box center [319, 483] width 275 height 24
type input "VCAT compliant Building Inspection"
click at [392, 534] on textarea at bounding box center [464, 565] width 180 height 73
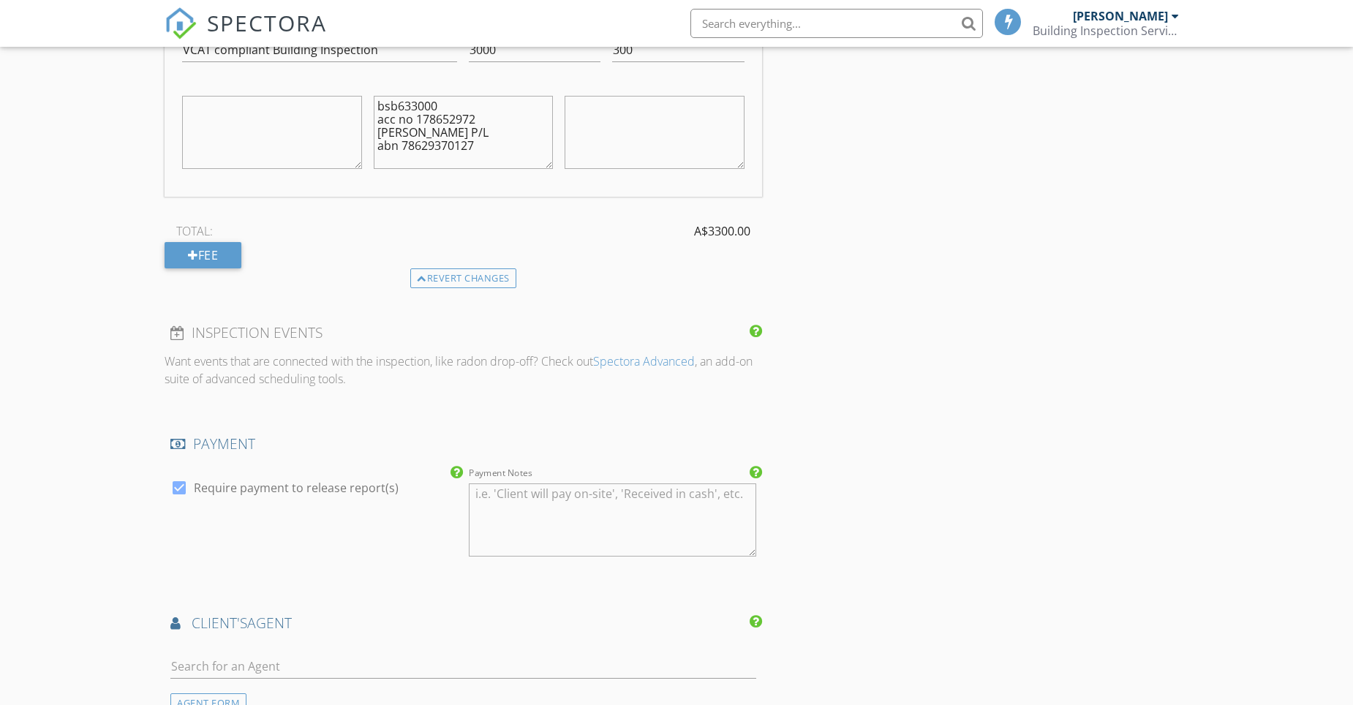
scroll to position [950, 0]
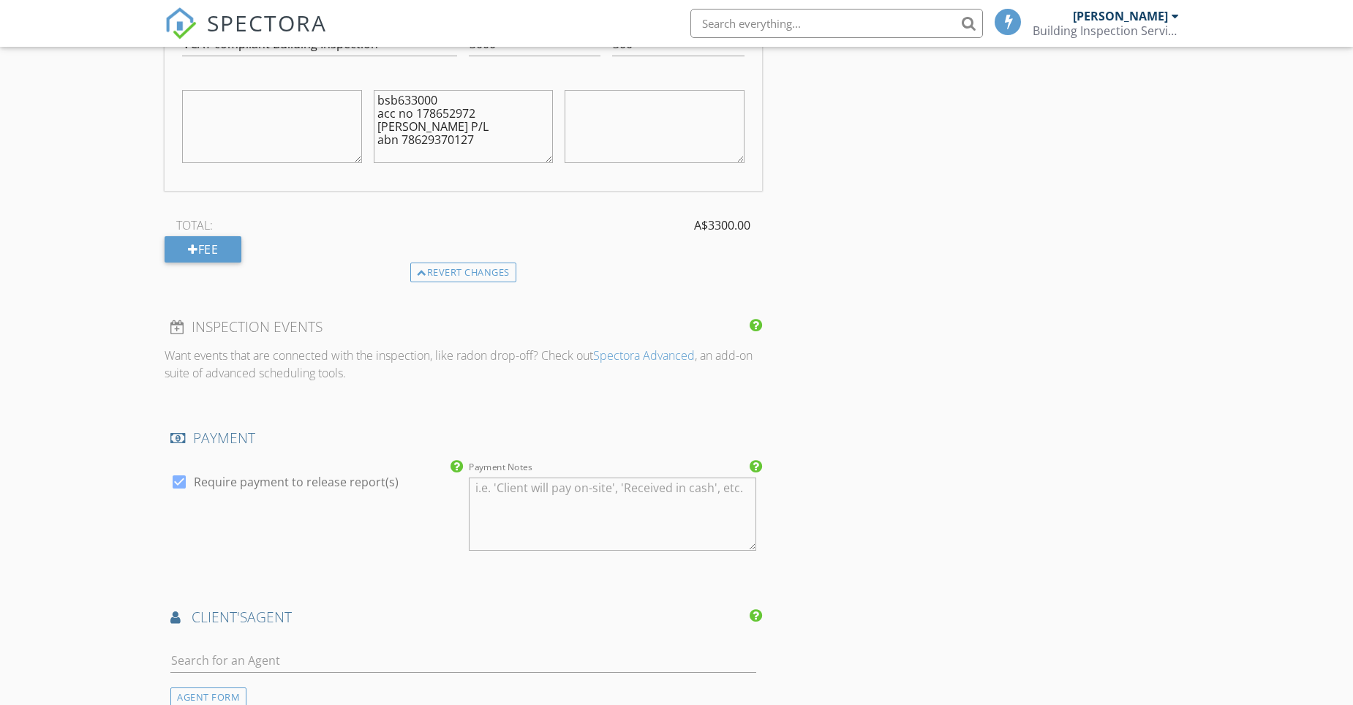
type textarea "bsb633000 acc no 178652972 Brett Maslen P/L abn 78629370127"
click at [492, 493] on textarea "Payment Notes" at bounding box center [612, 513] width 287 height 73
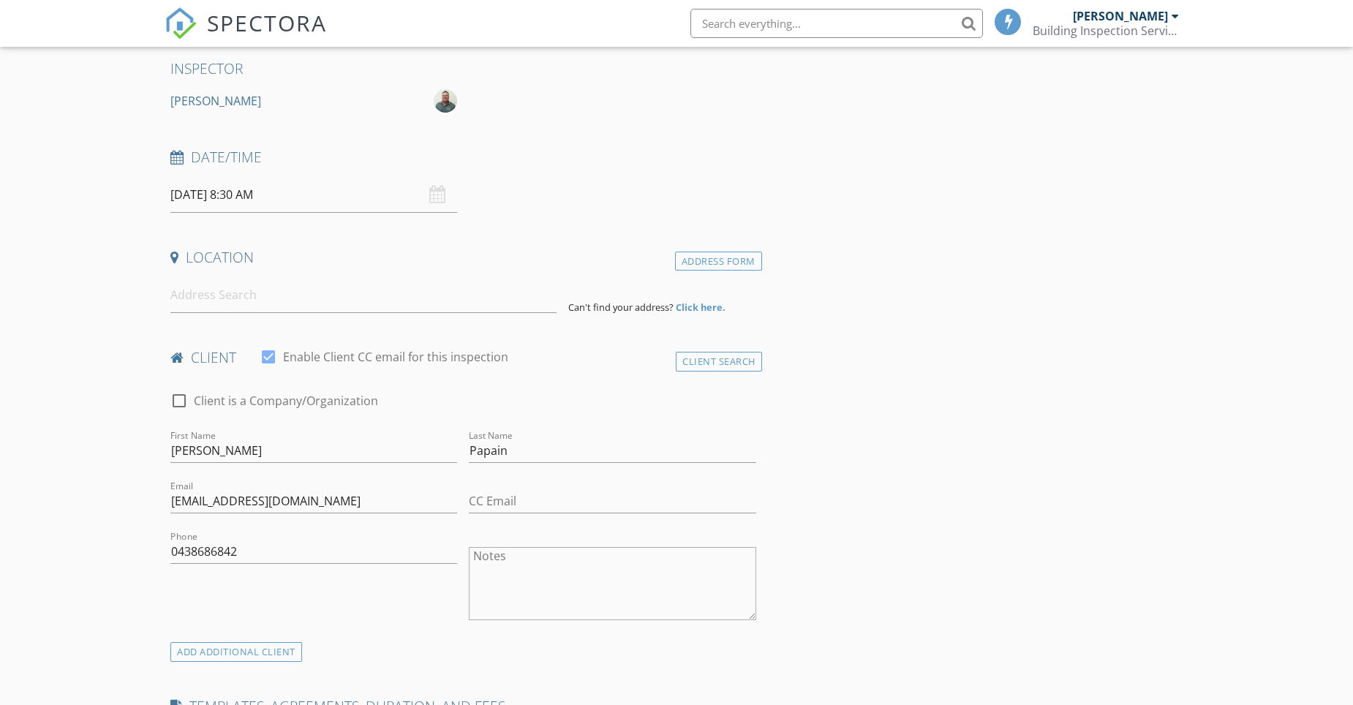
scroll to position [73, 0]
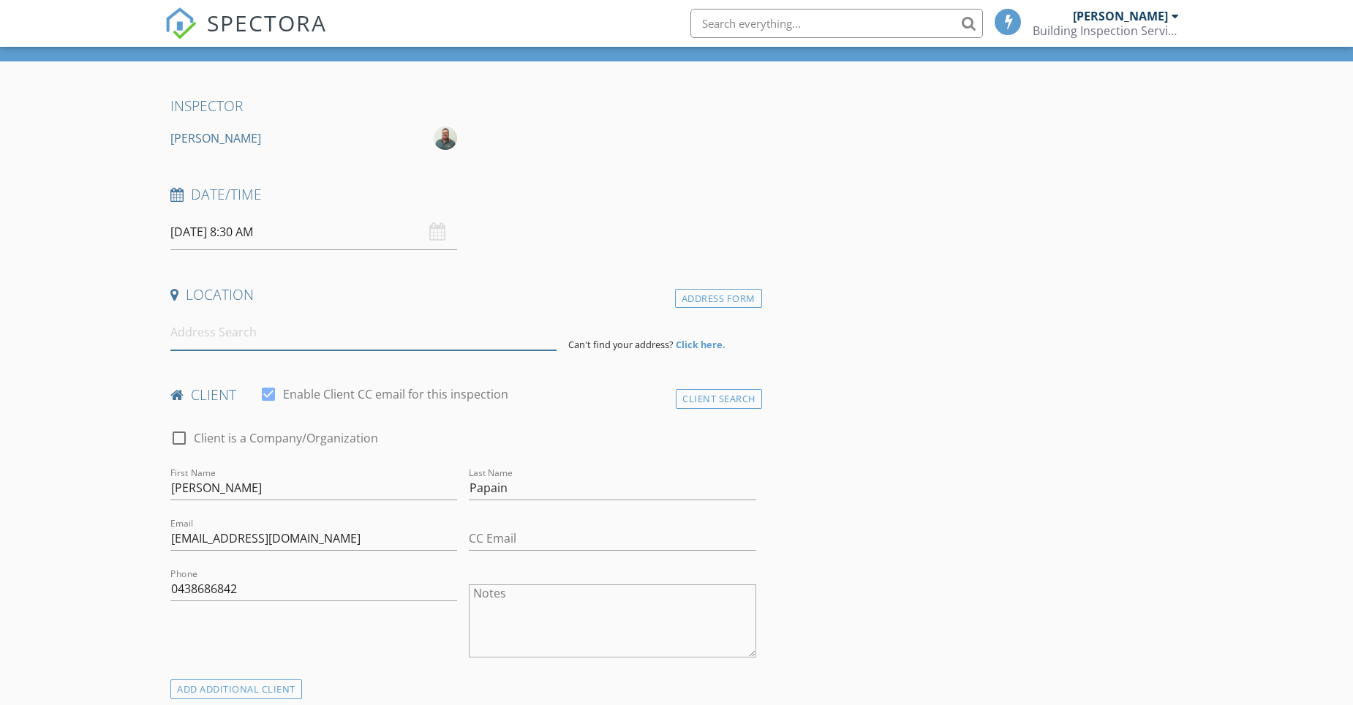
click at [208, 340] on input at bounding box center [363, 332] width 386 height 36
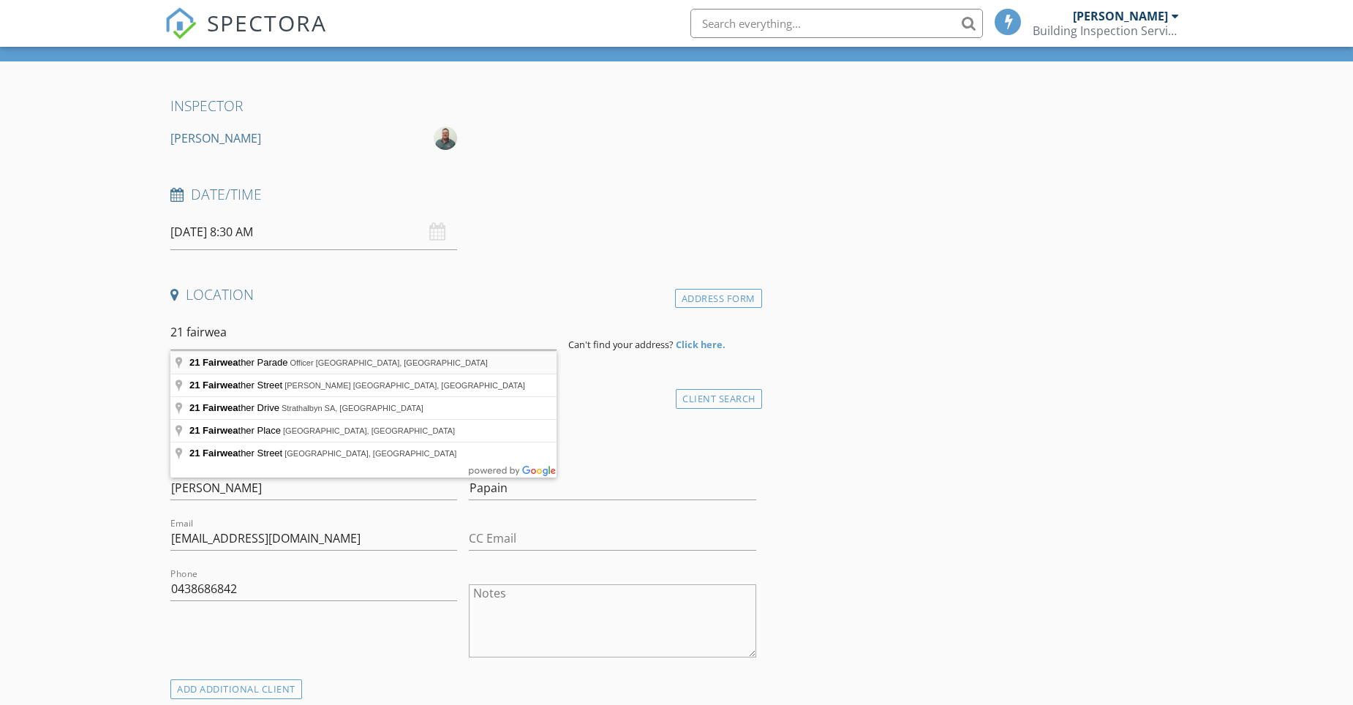
type input "21 Fairweather Parade, Officer VIC, Australia"
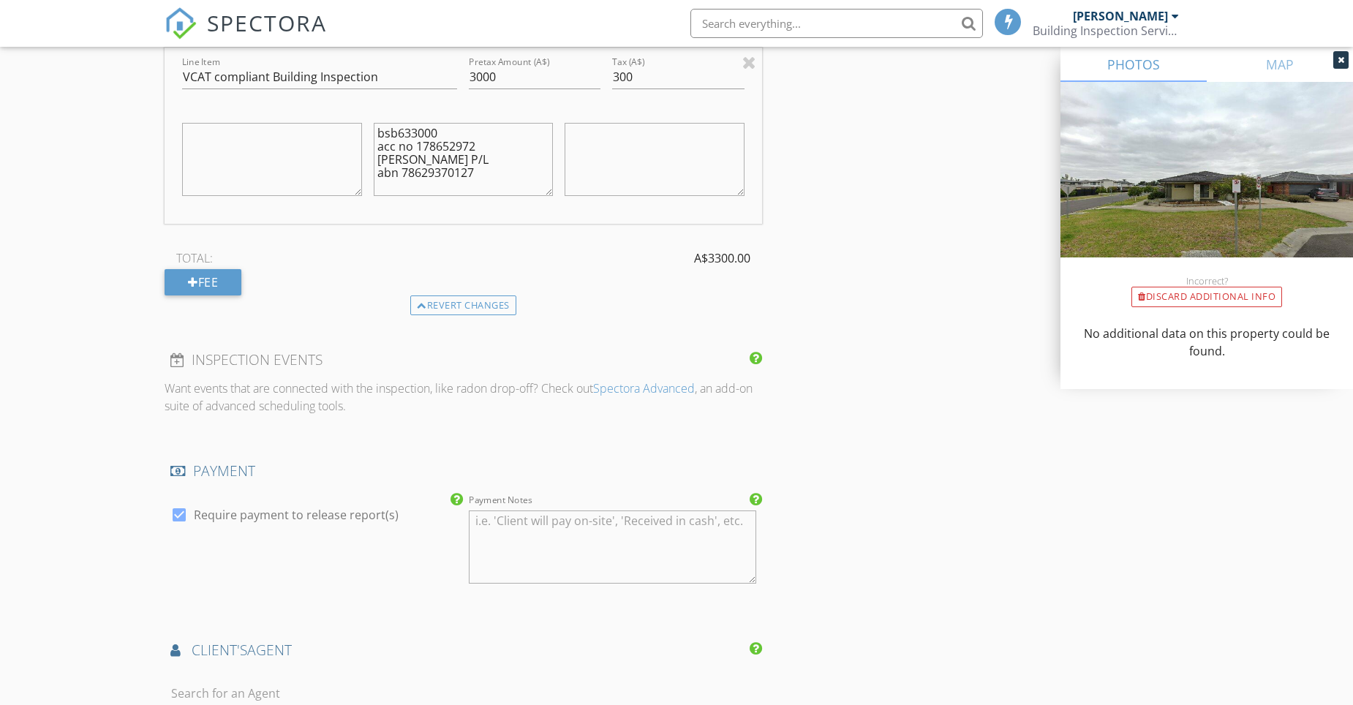
scroll to position [1243, 0]
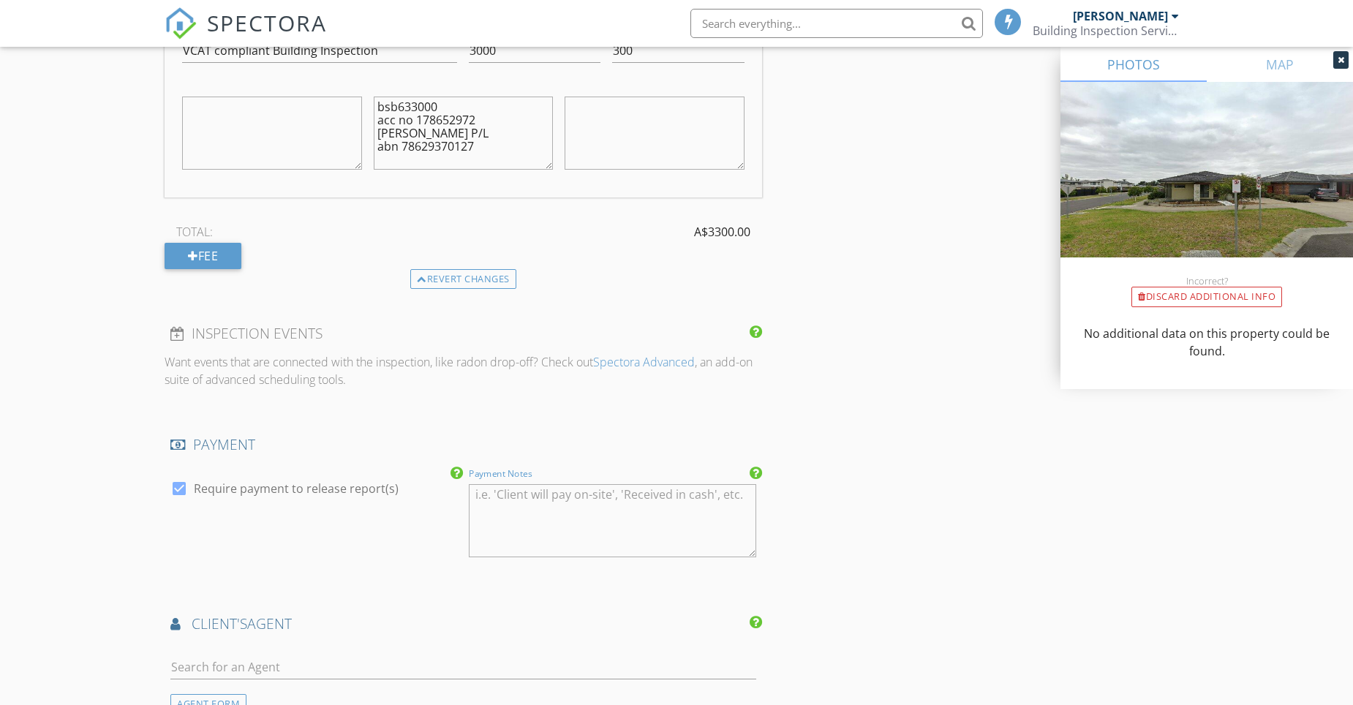
click at [477, 501] on textarea "Payment Notes" at bounding box center [612, 520] width 287 height 73
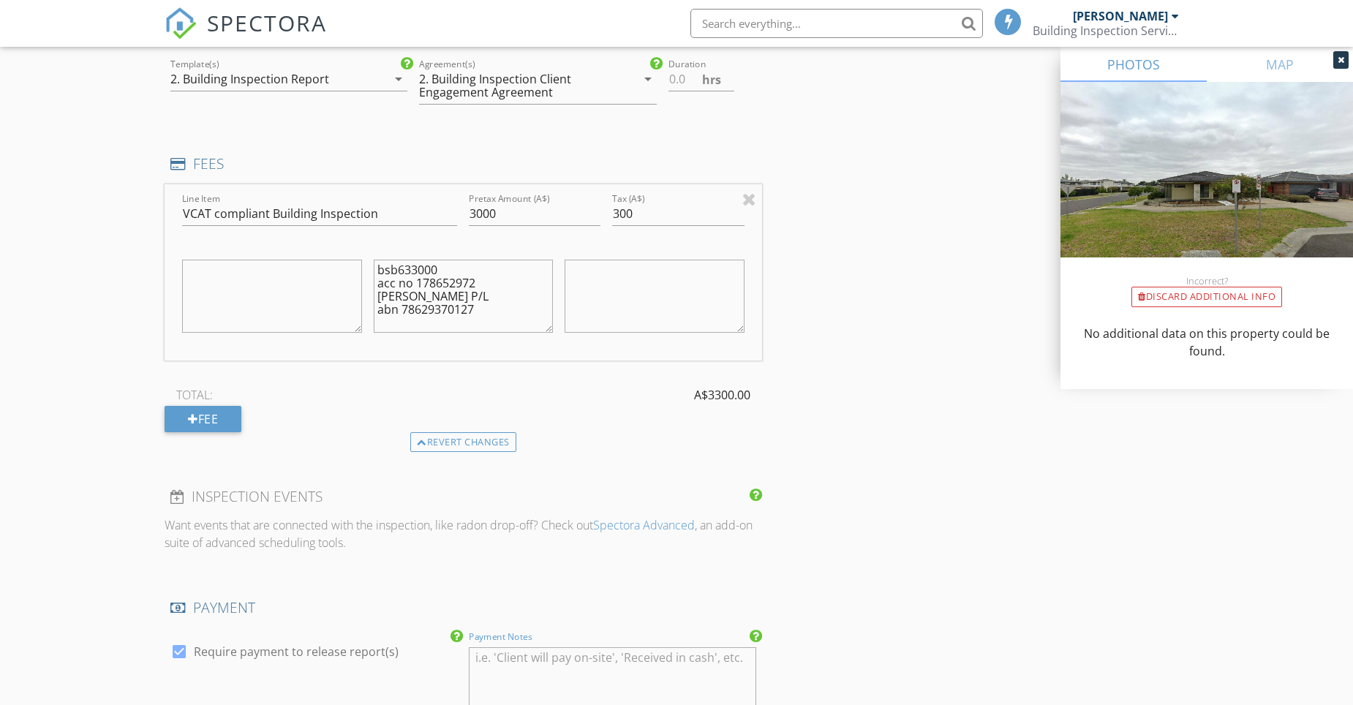
scroll to position [1079, 0]
click at [477, 312] on textarea "bsb633000 acc no 178652972 Brett Maslen P/L abn 78629370127" at bounding box center [464, 296] width 180 height 73
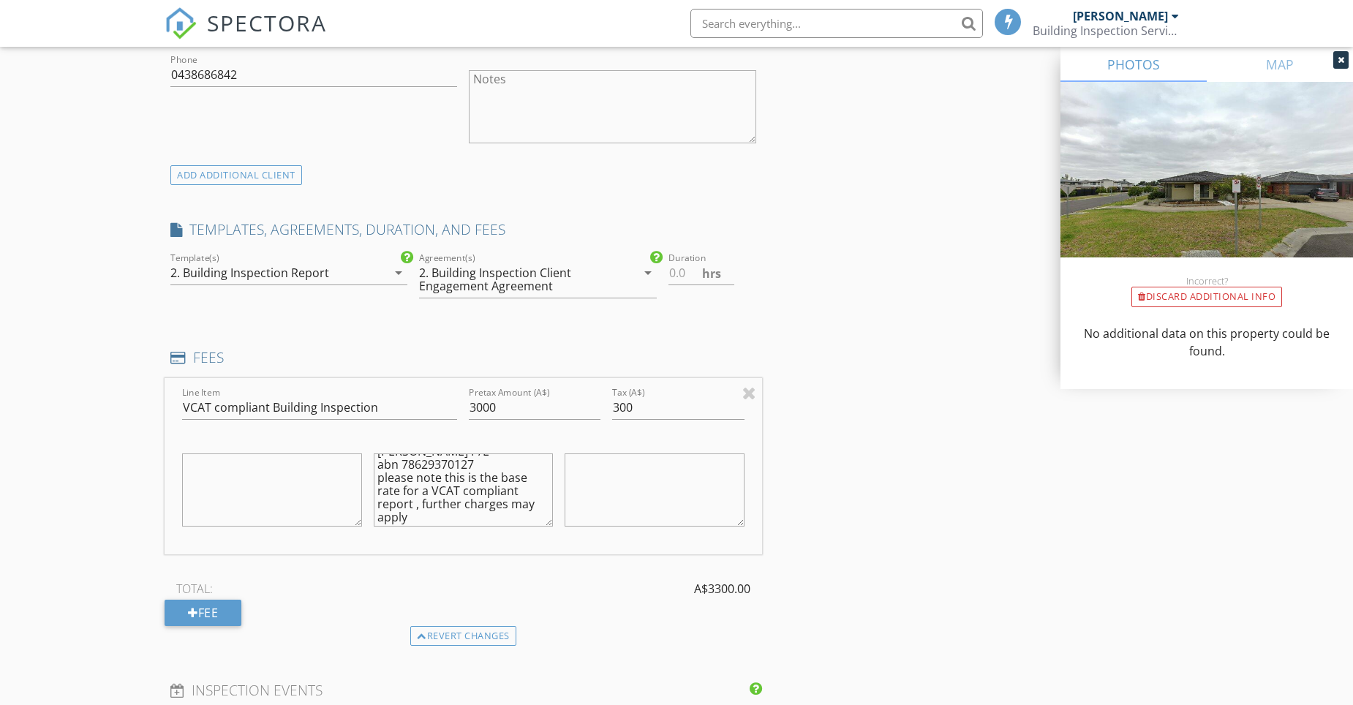
scroll to position [860, 0]
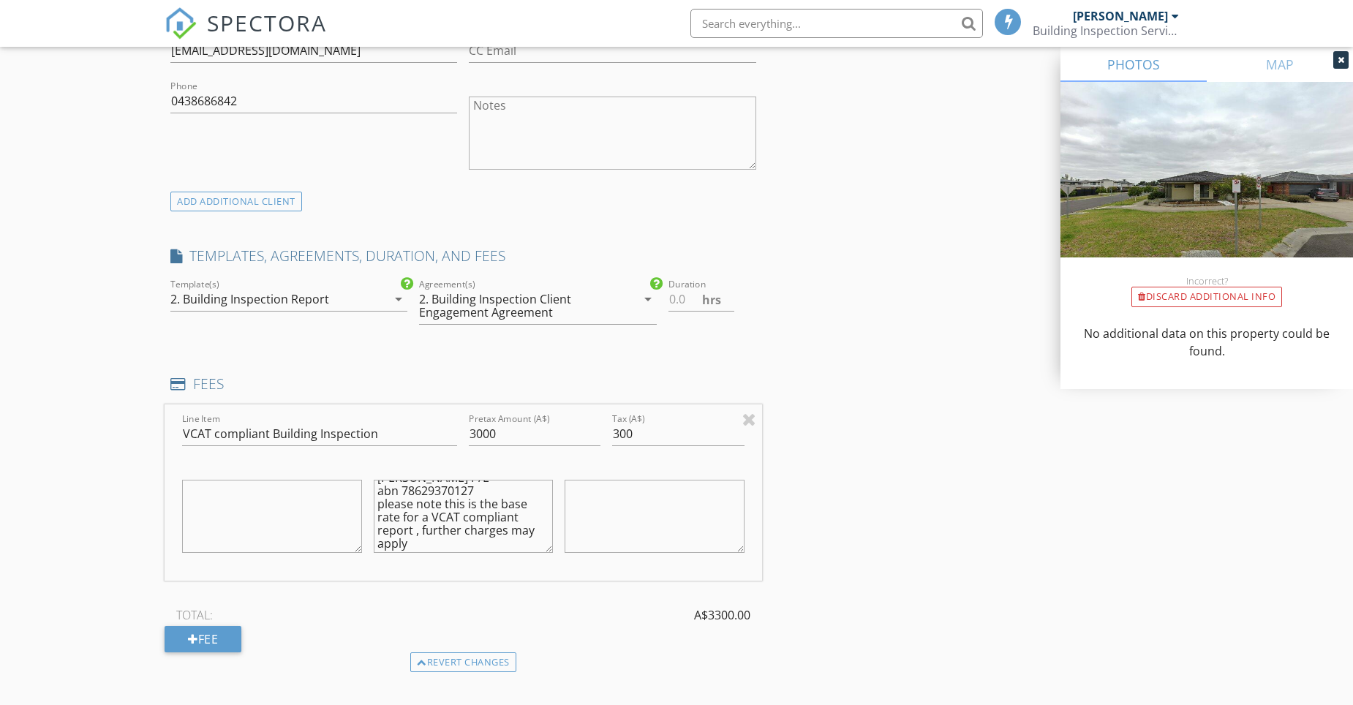
type textarea "bsb633000 acc no 178652972 [PERSON_NAME] P/L abn 78629370127 please note this i…"
click at [647, 298] on icon "arrow_drop_down" at bounding box center [648, 299] width 18 height 18
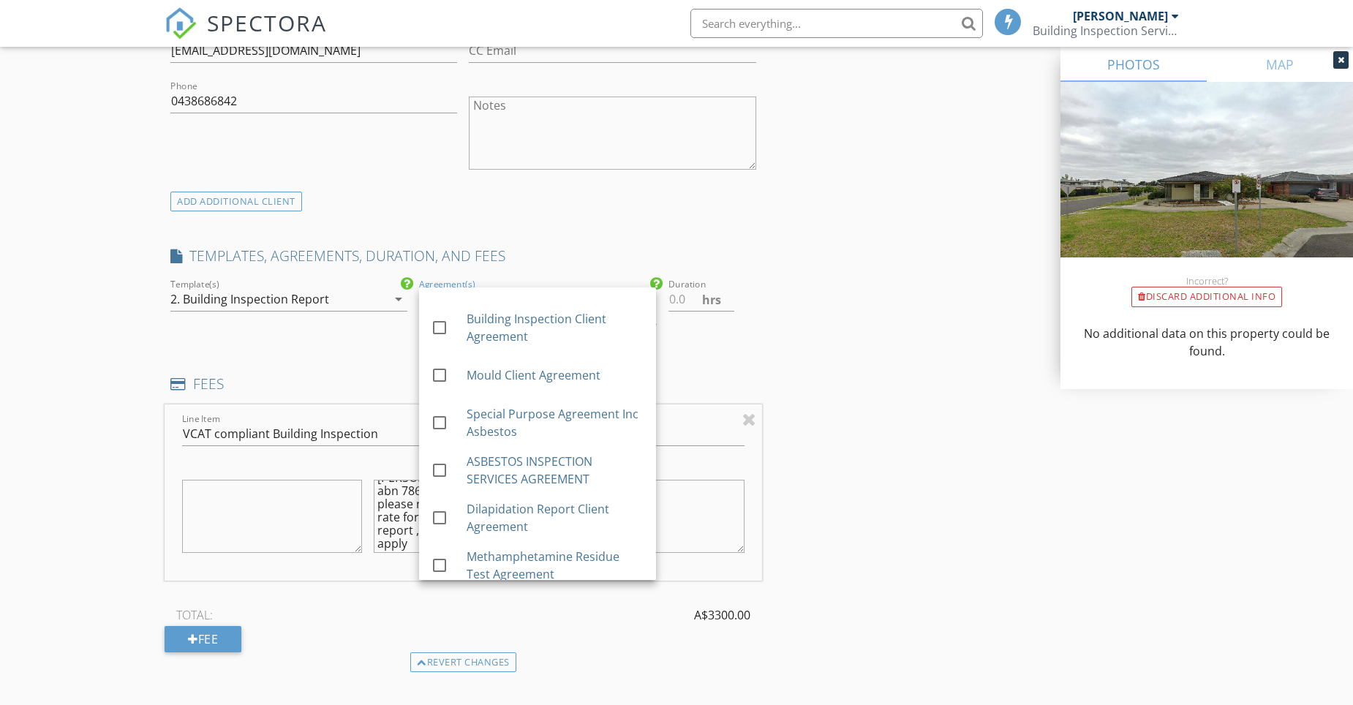
scroll to position [0, 0]
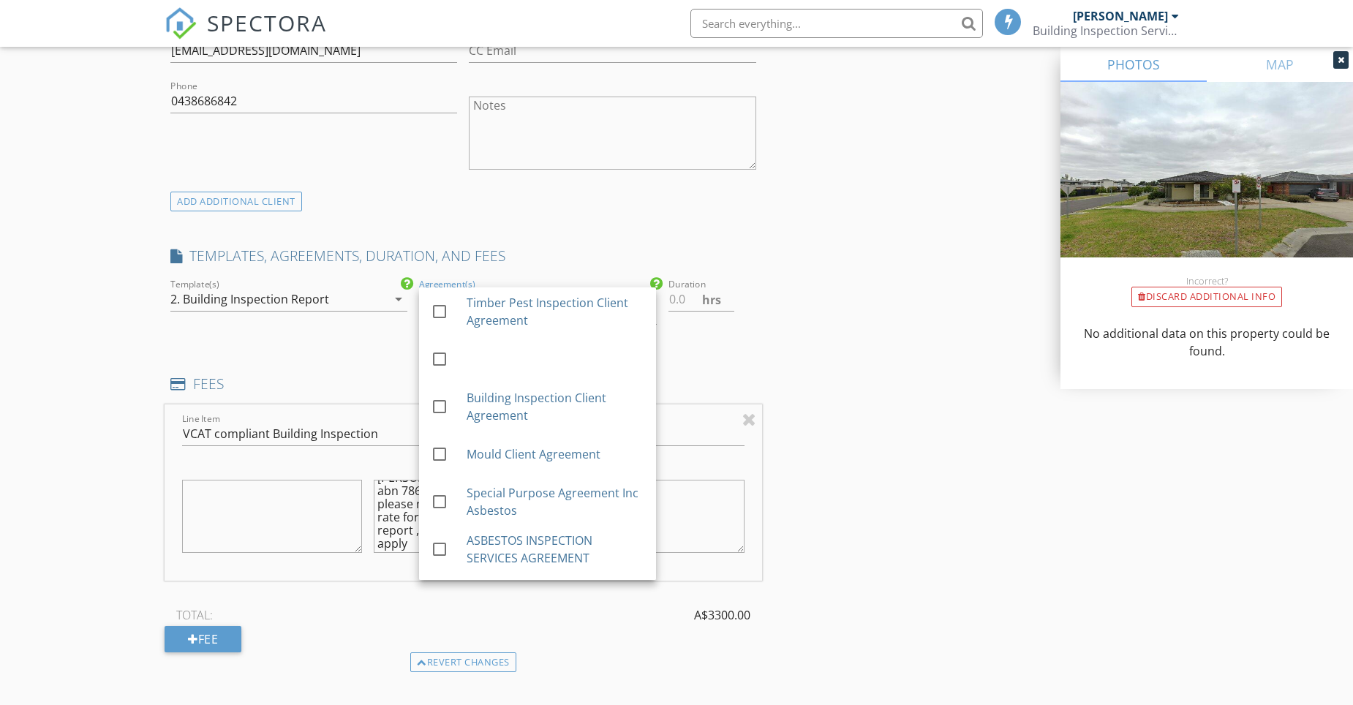
click at [806, 346] on div "INSPECTOR Brett Maslen Date/Time 06/10/2025 8:30 AM Location Address Search Add…" at bounding box center [676, 574] width 1024 height 2529
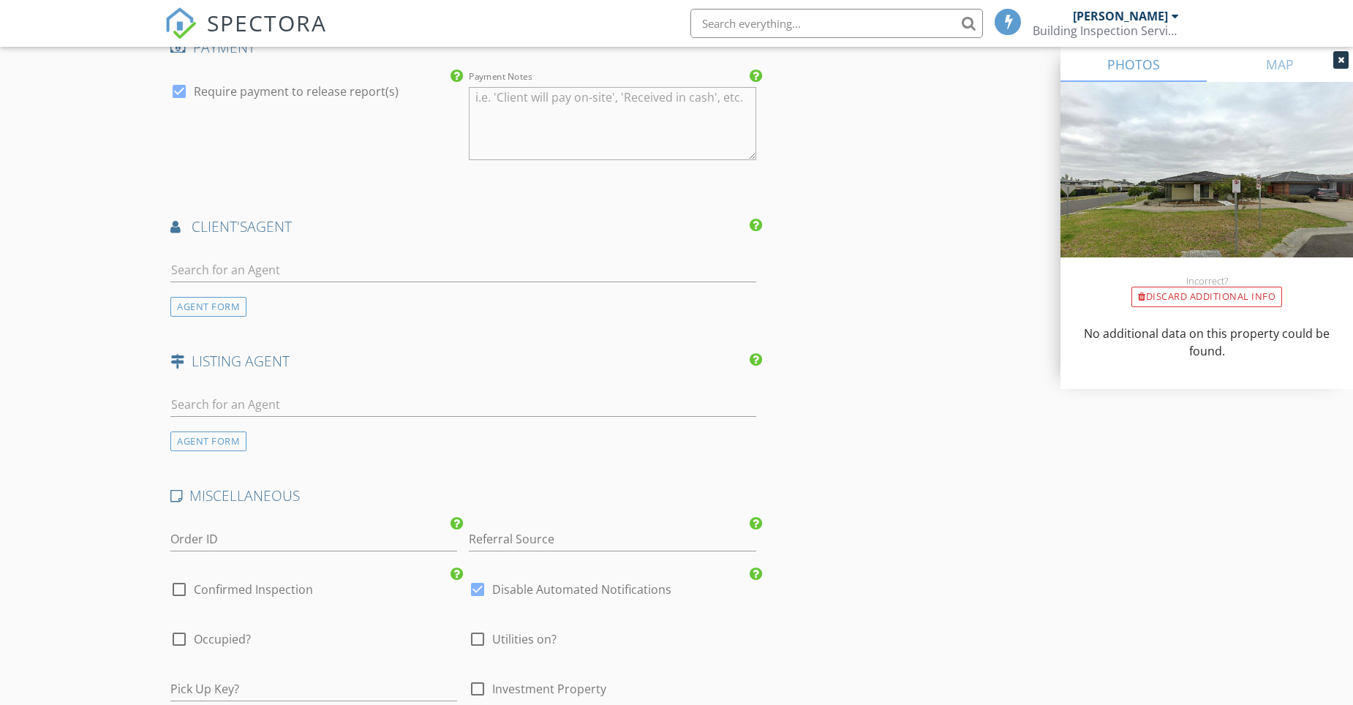
scroll to position [1664, 0]
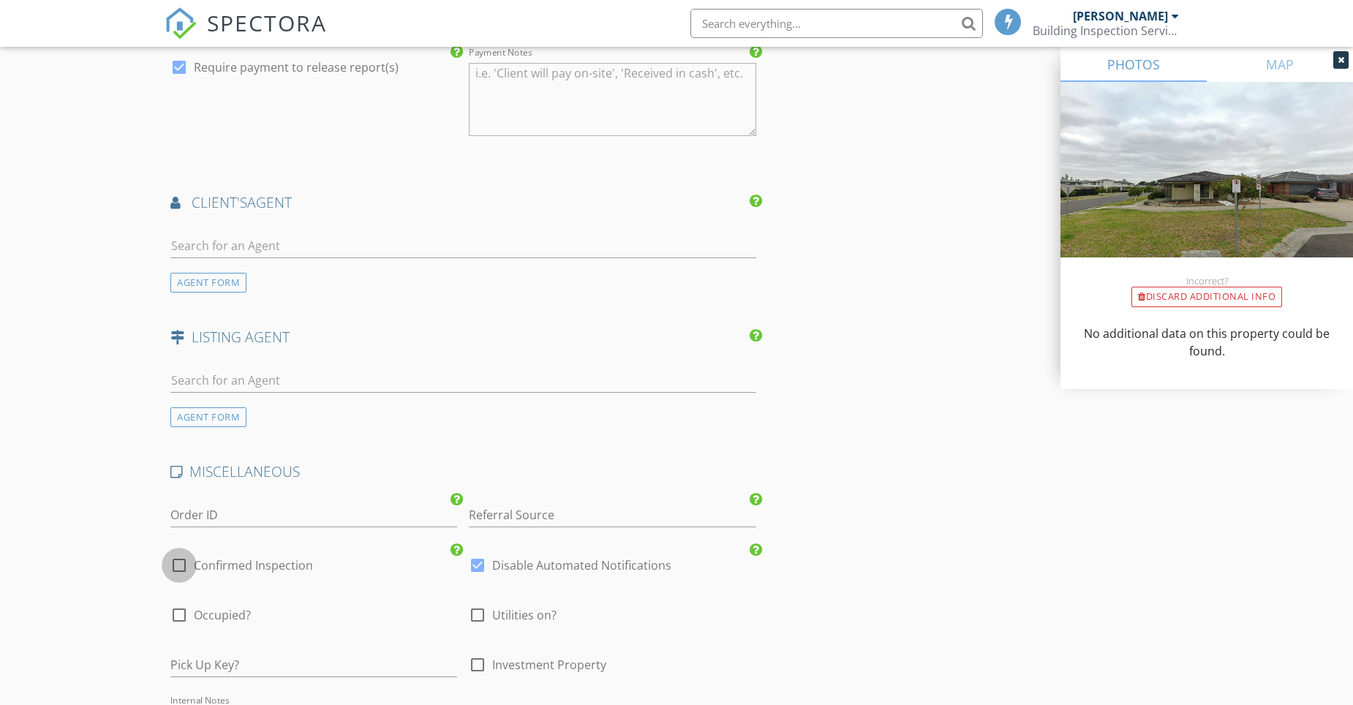
click at [179, 564] on div at bounding box center [179, 565] width 25 height 25
checkbox input "true"
click at [480, 569] on div at bounding box center [477, 565] width 25 height 25
checkbox input "false"
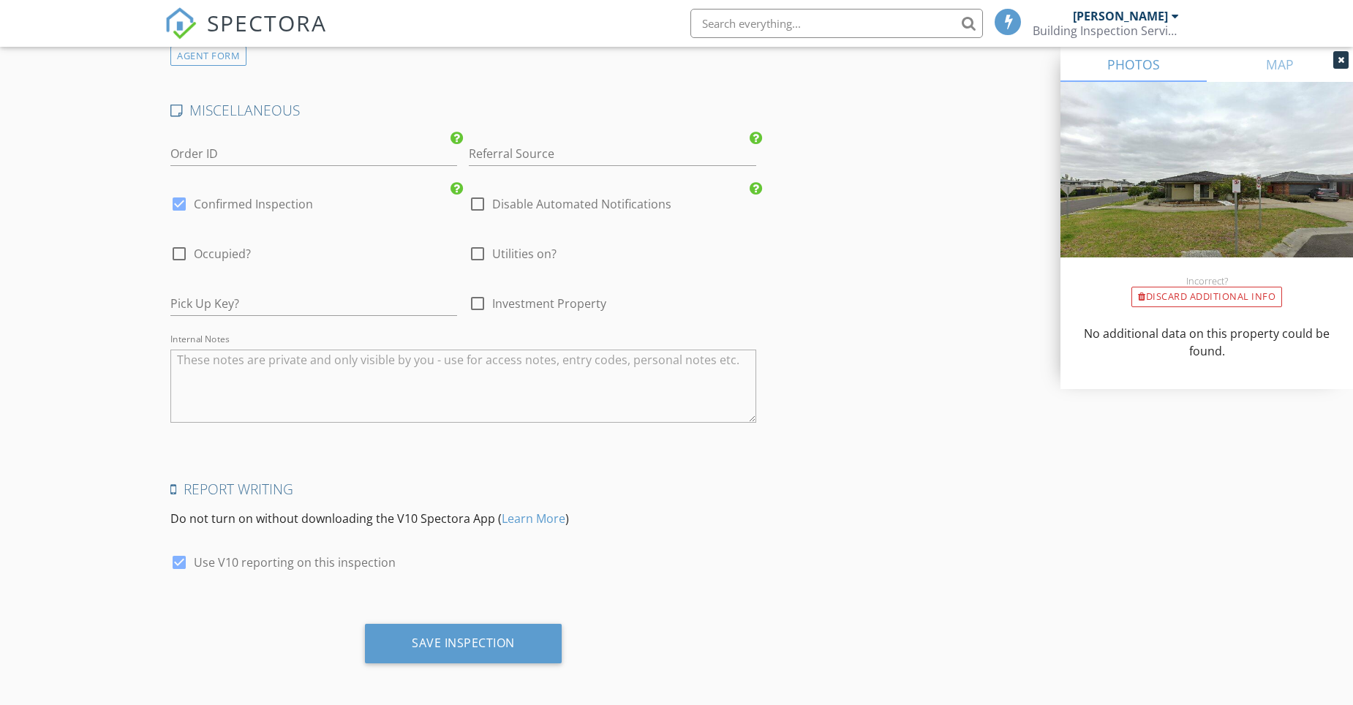
scroll to position [2029, 0]
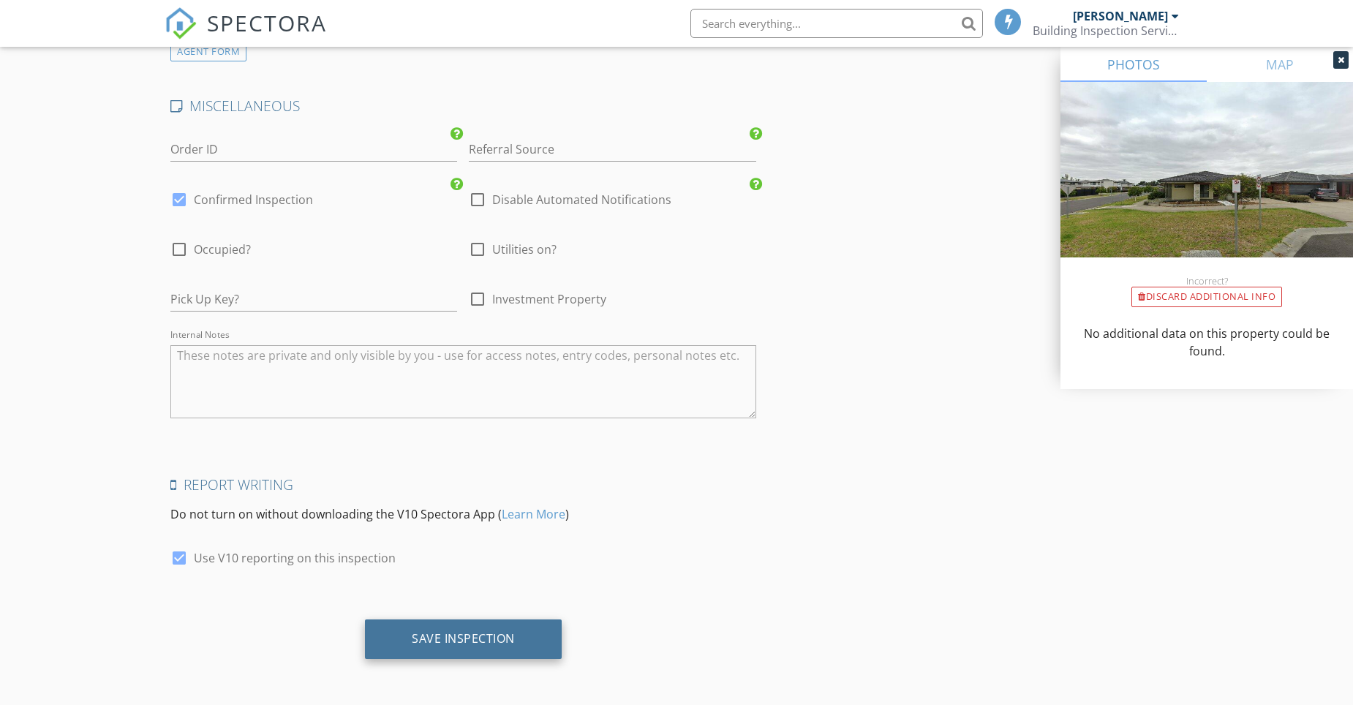
click at [461, 643] on div "Save Inspection" at bounding box center [463, 638] width 103 height 15
